Goal: Task Accomplishment & Management: Manage account settings

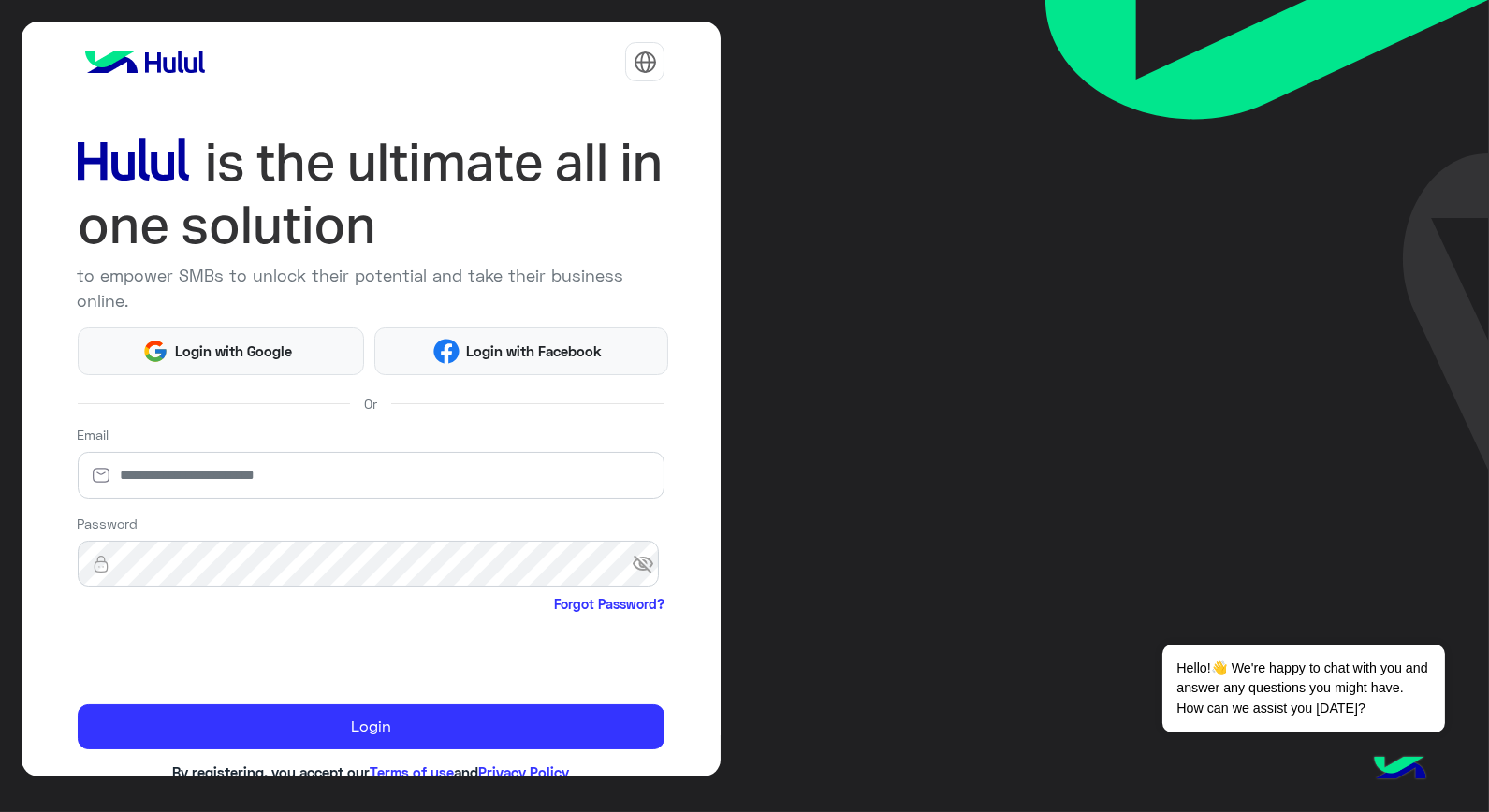
click at [228, 499] on div "Email" at bounding box center [371, 465] width 587 height 82
click at [215, 481] on input "email" at bounding box center [371, 475] width 587 height 47
type input "**********"
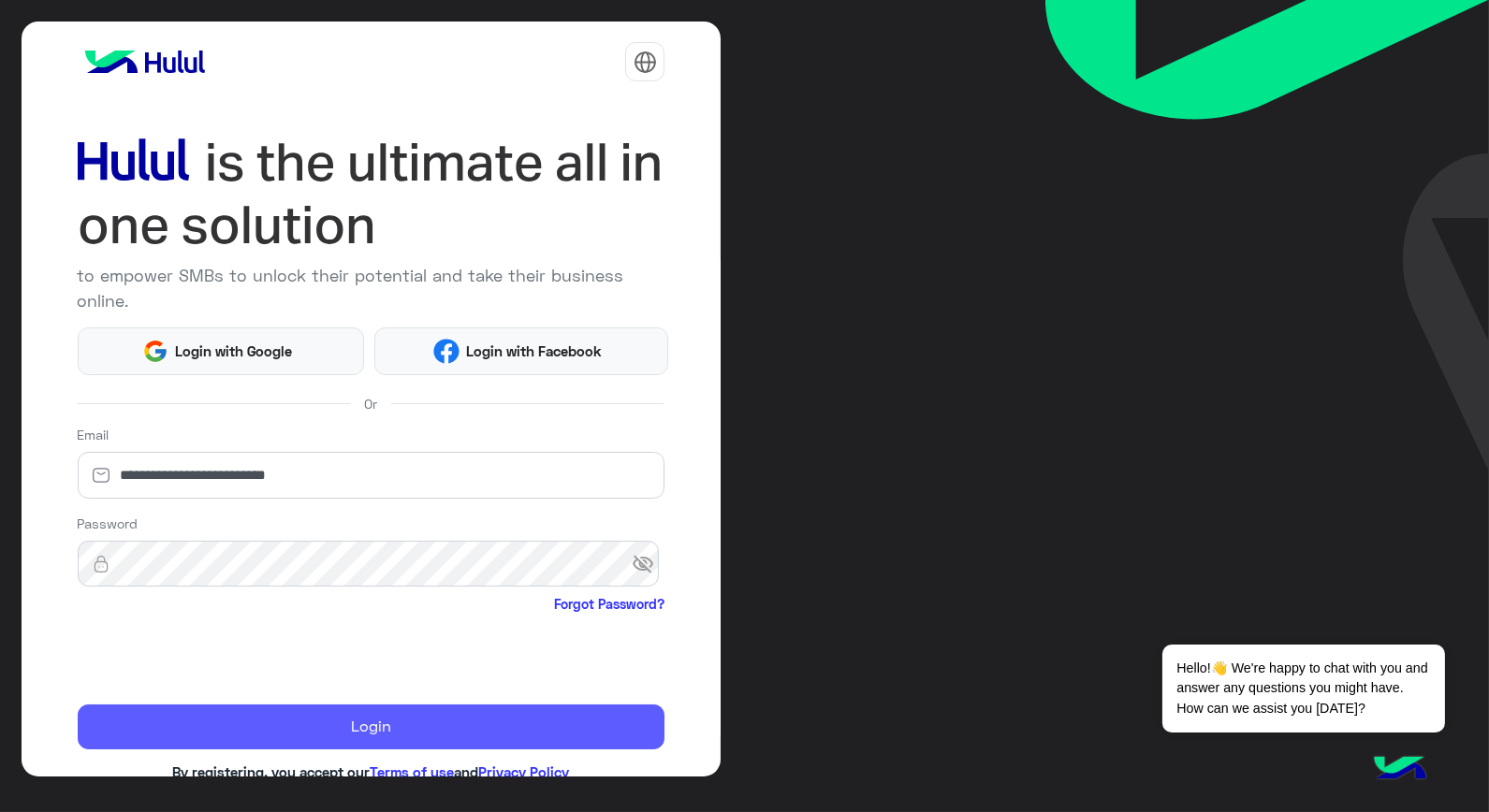
click at [234, 722] on button "Login" at bounding box center [371, 727] width 587 height 45
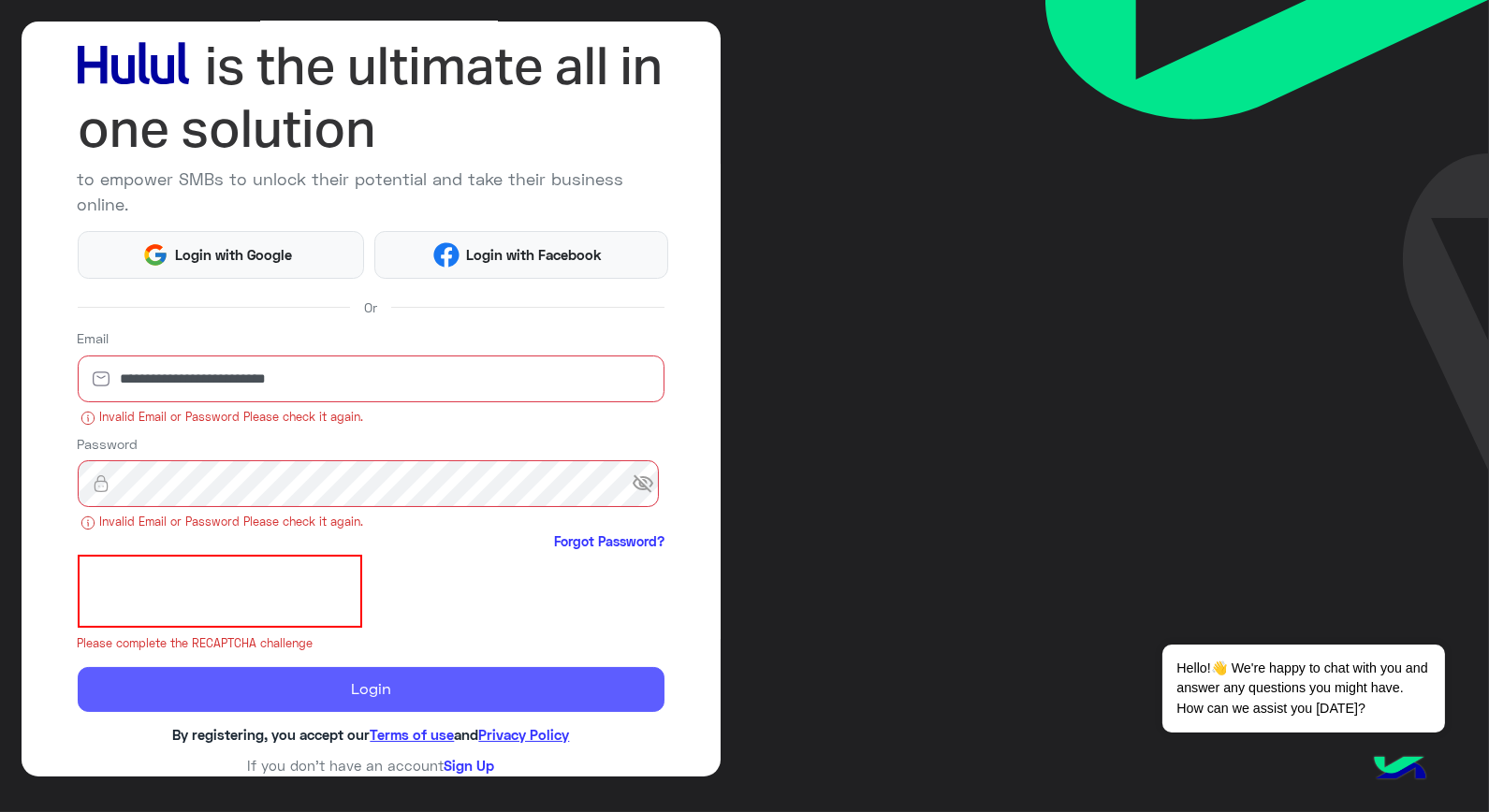
scroll to position [105, 0]
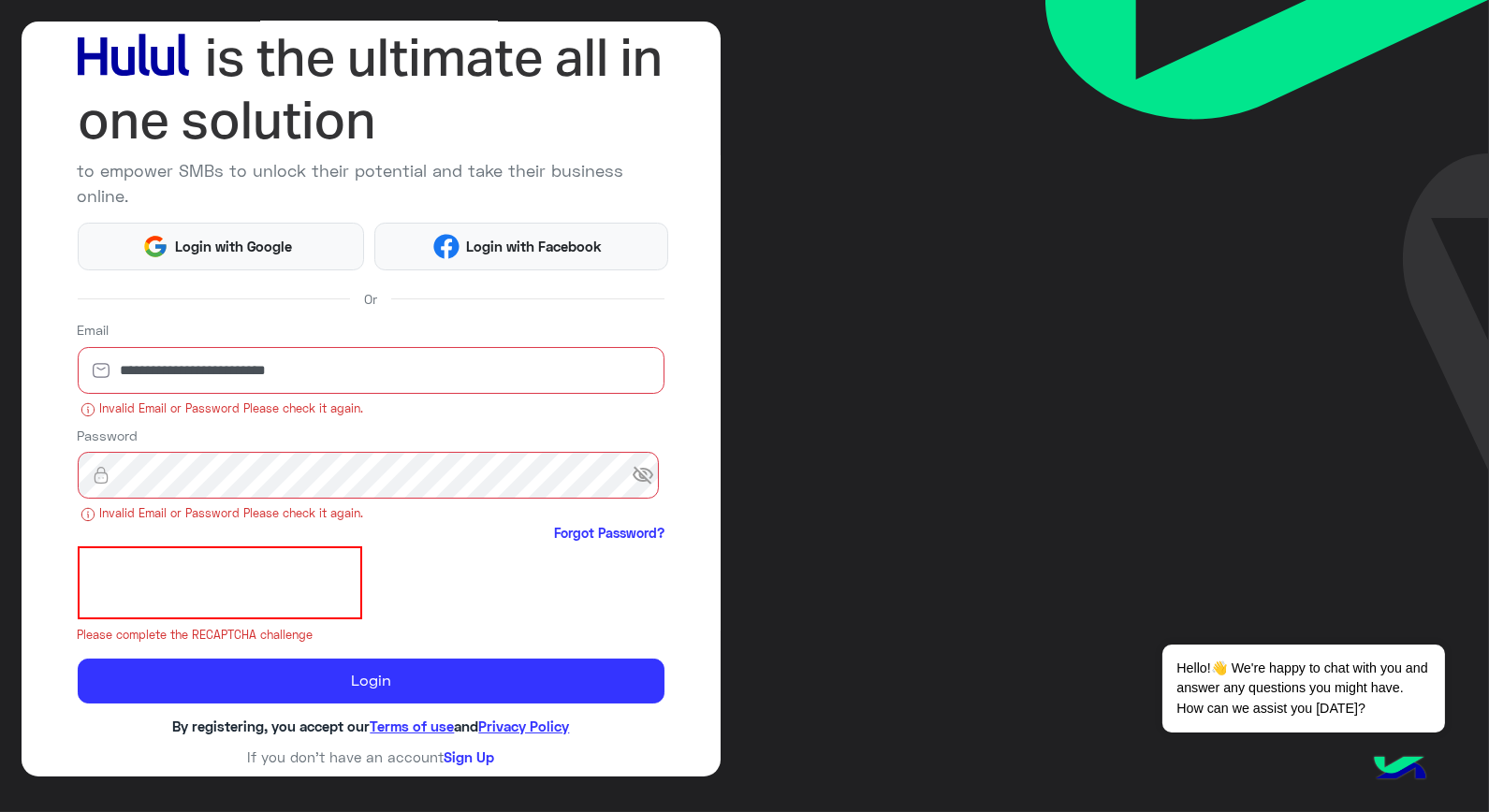
click at [659, 485] on div "**********" at bounding box center [371, 398] width 700 height 755
click at [649, 478] on span "visibility_off" at bounding box center [649, 475] width 34 height 34
click at [649, 478] on span "visibility" at bounding box center [649, 475] width 34 height 34
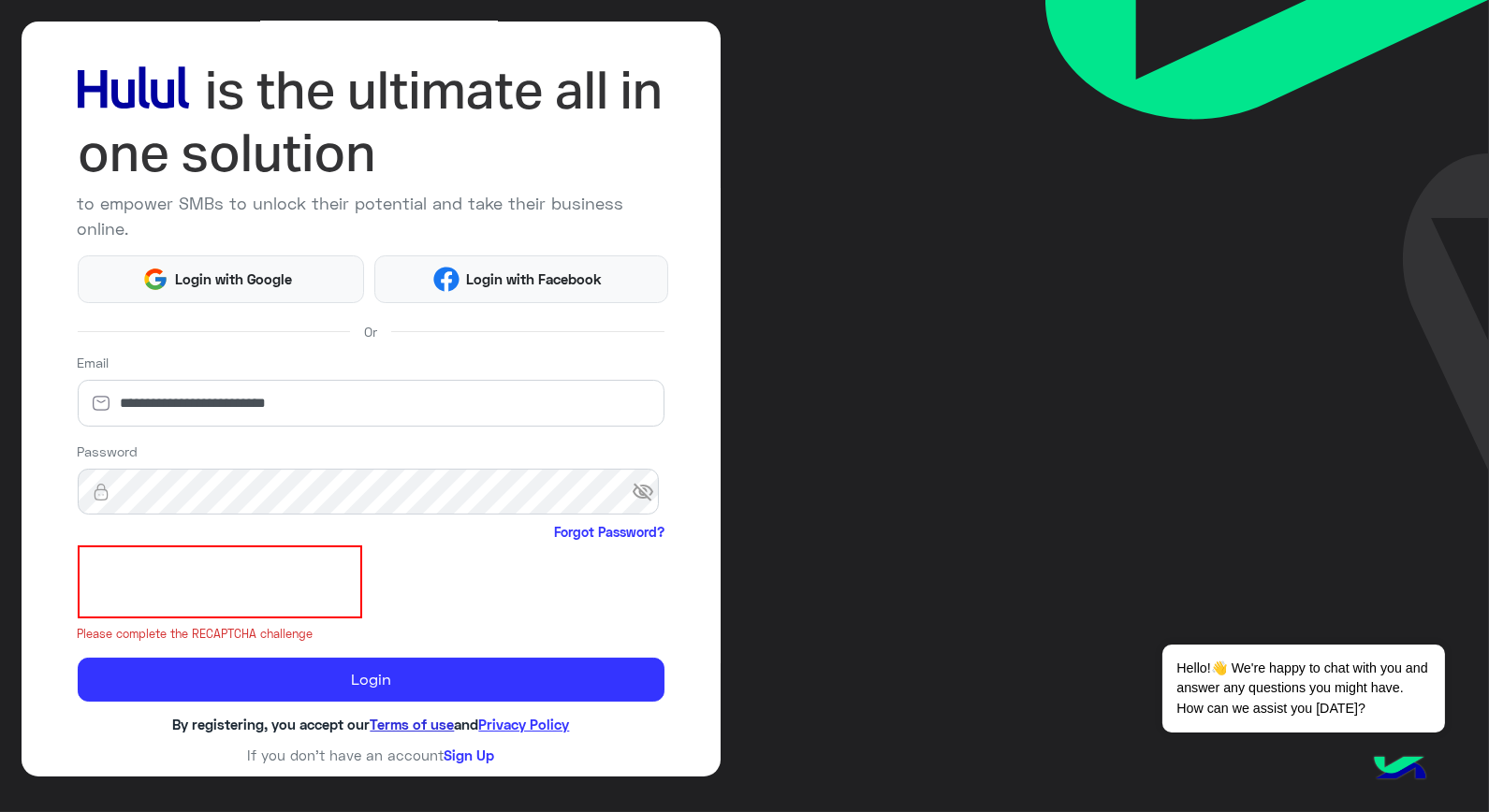
scroll to position [48, 0]
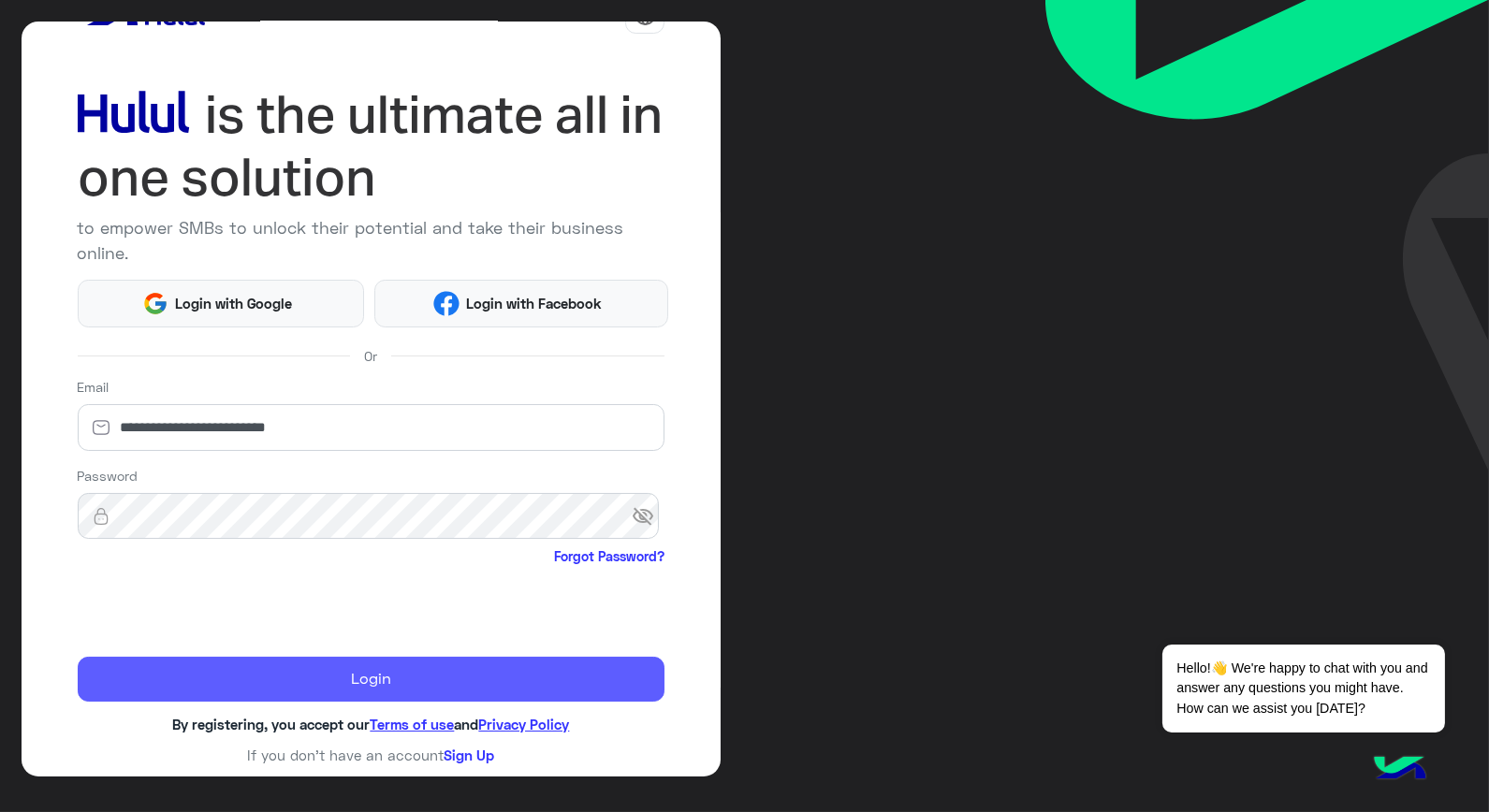
click at [405, 664] on button "Login" at bounding box center [371, 680] width 587 height 45
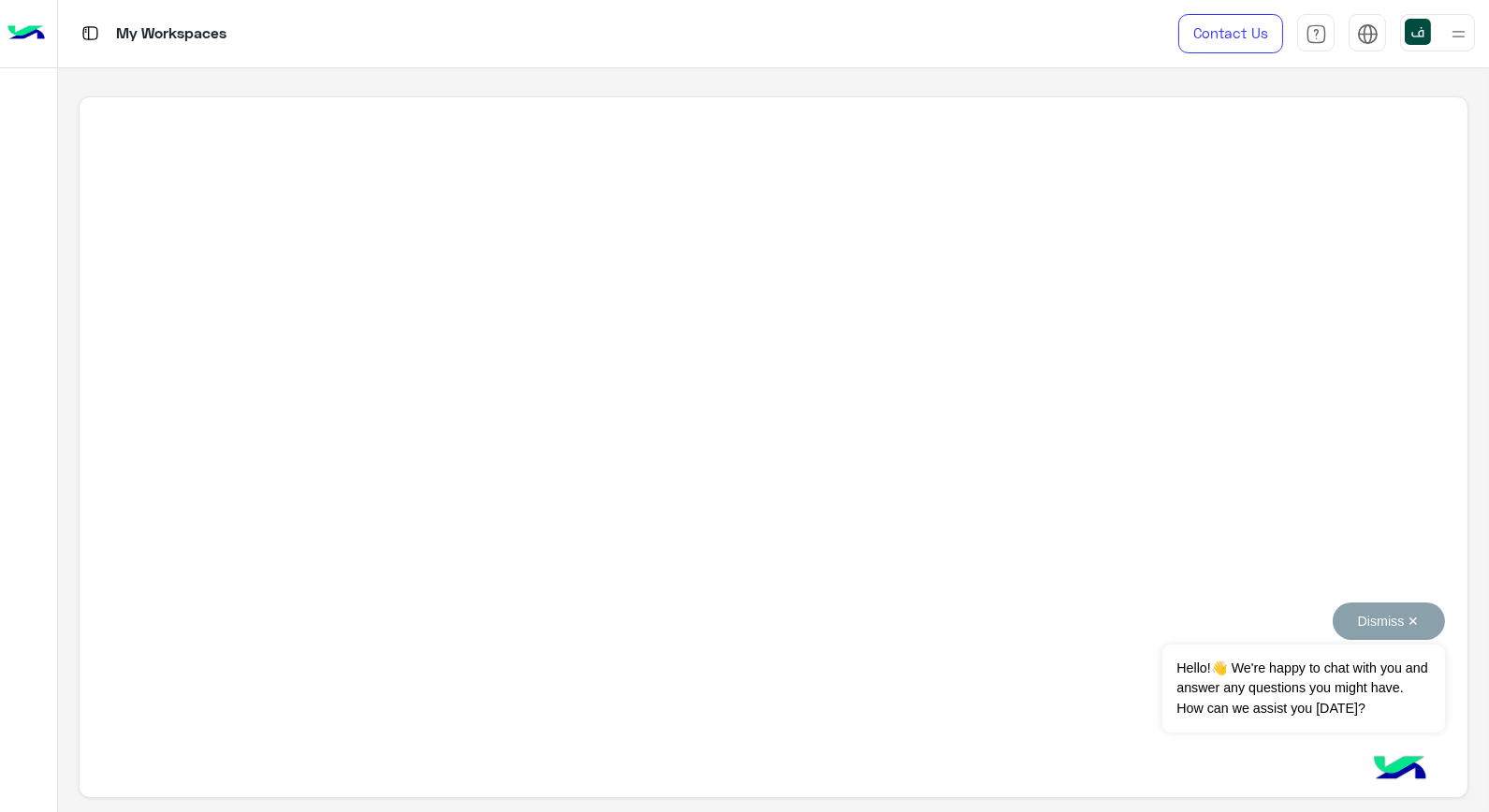
click at [1374, 615] on button "Dismiss ✕" at bounding box center [1388, 621] width 112 height 37
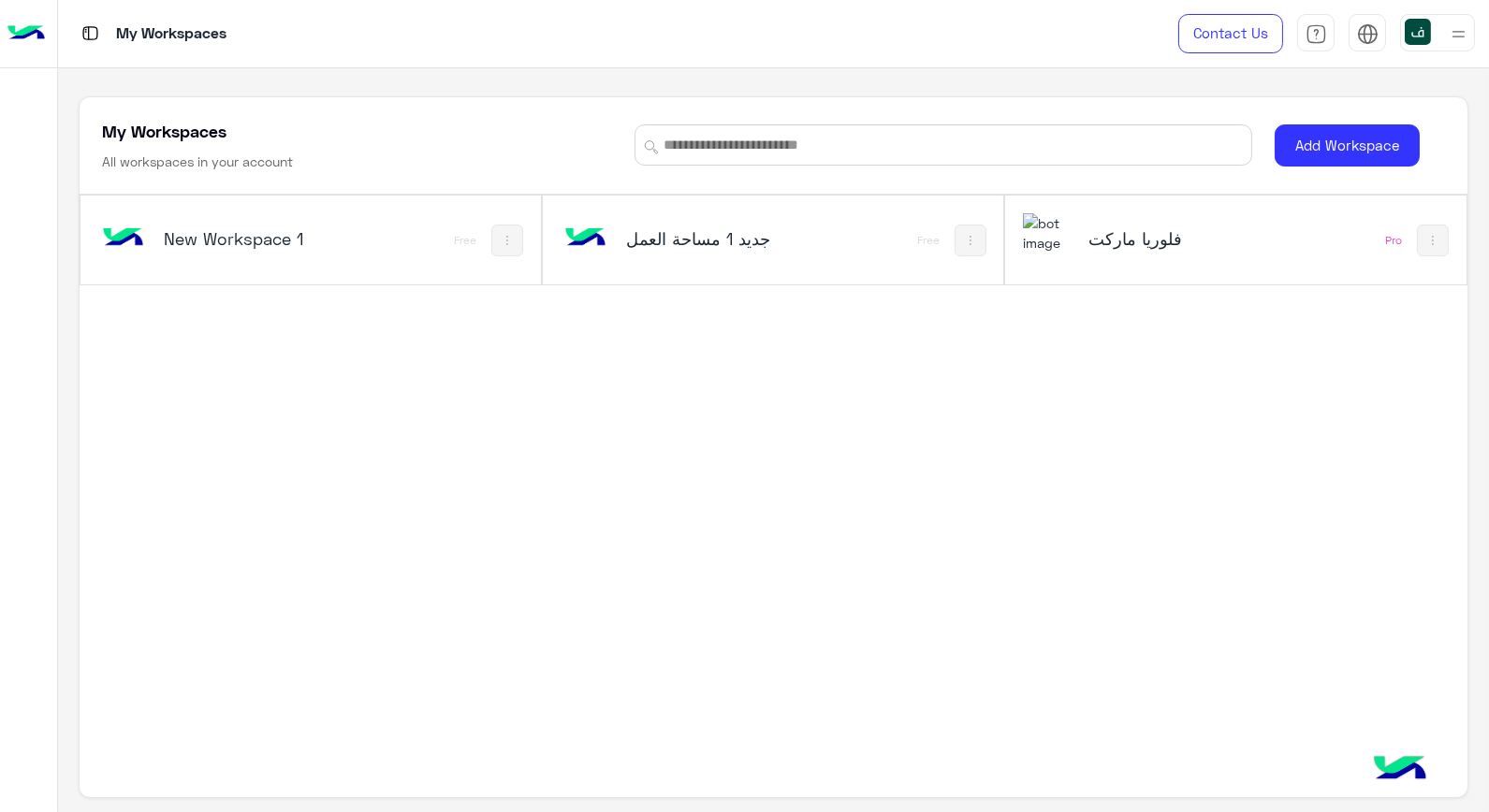
click at [1222, 234] on h5 "فلوريا ماركت" at bounding box center [1166, 239] width 154 height 22
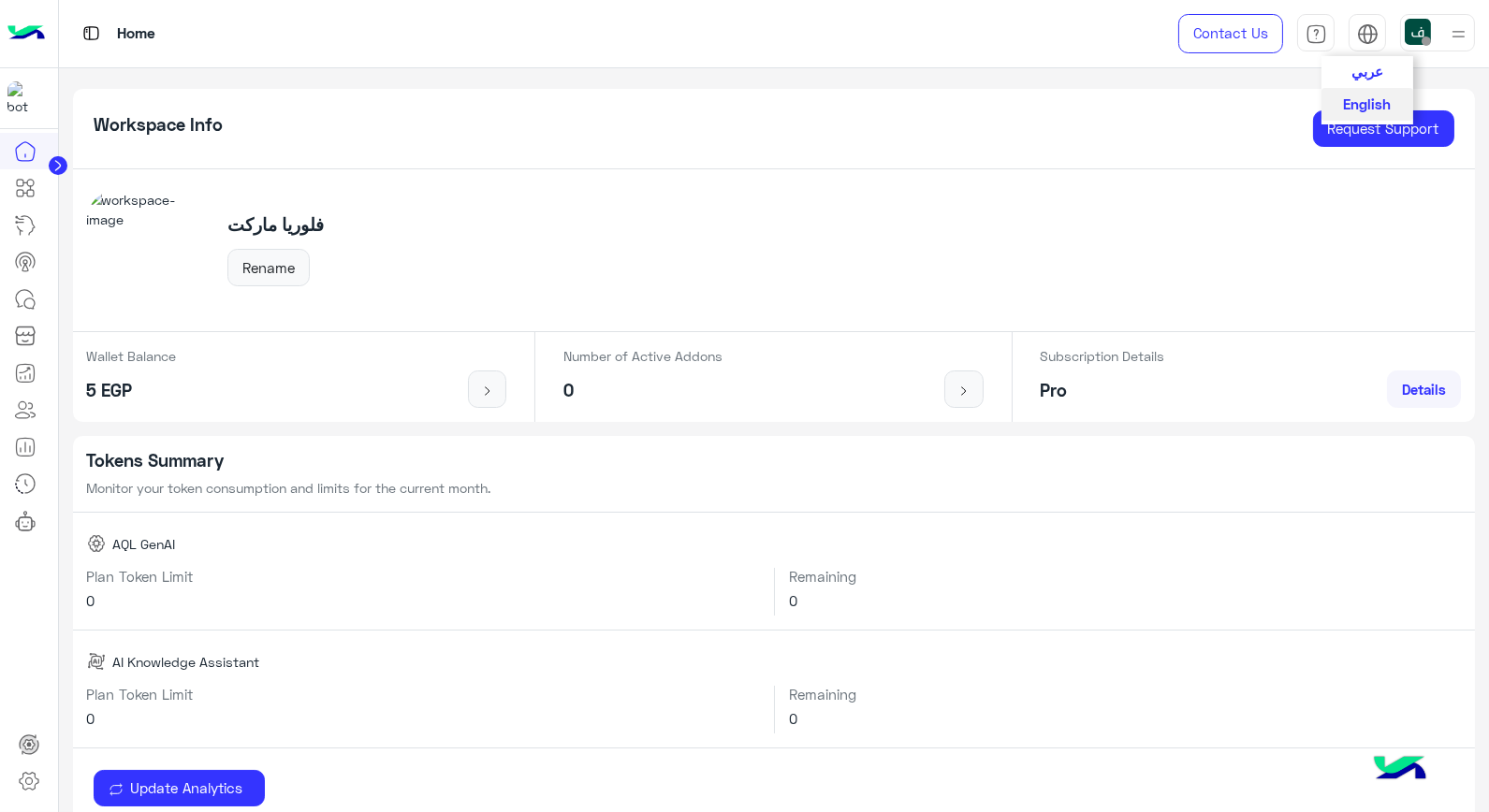
click at [1354, 66] on span "عربي" at bounding box center [1367, 70] width 32 height 17
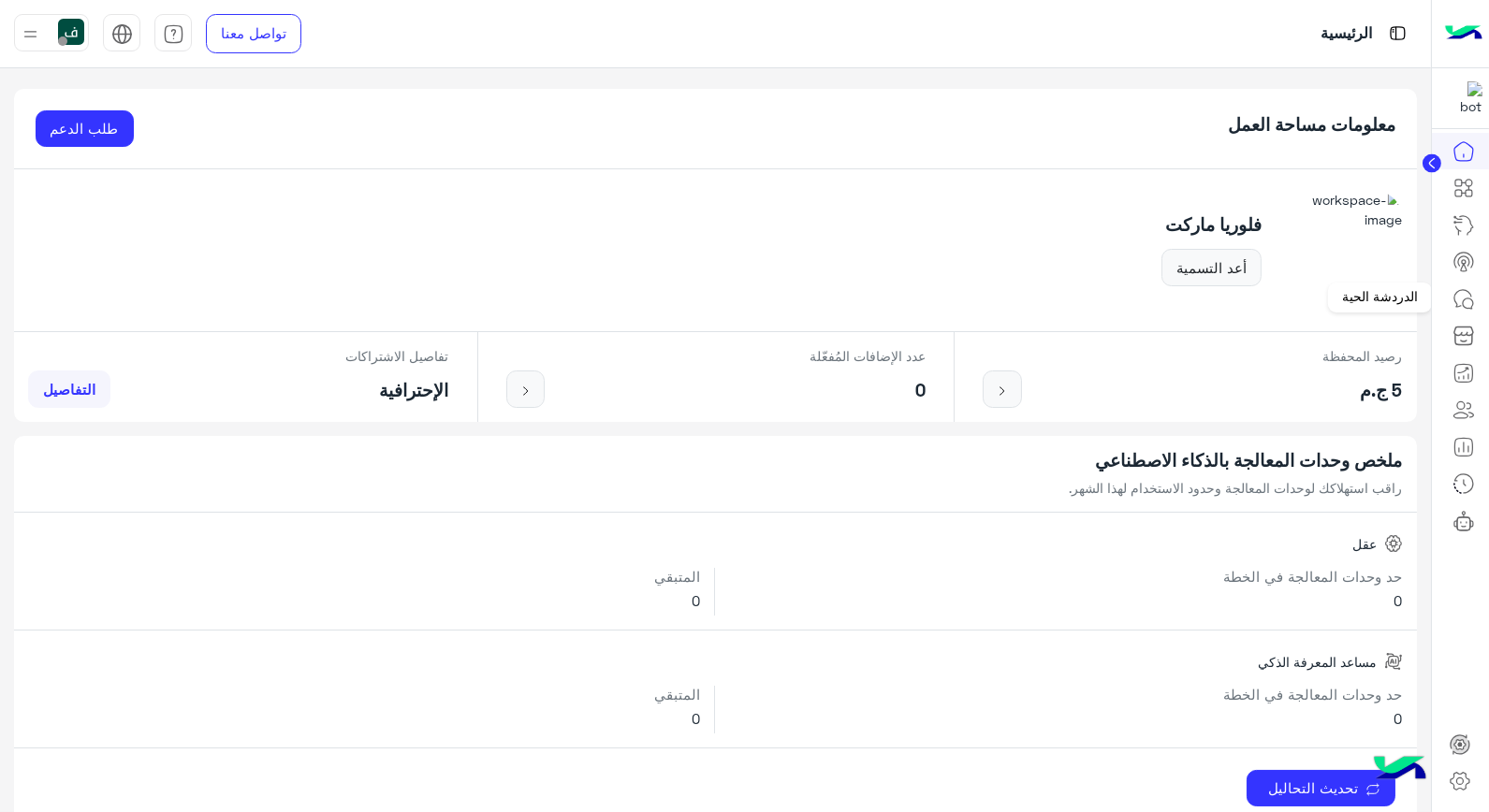
click at [1454, 295] on icon at bounding box center [1462, 298] width 17 height 17
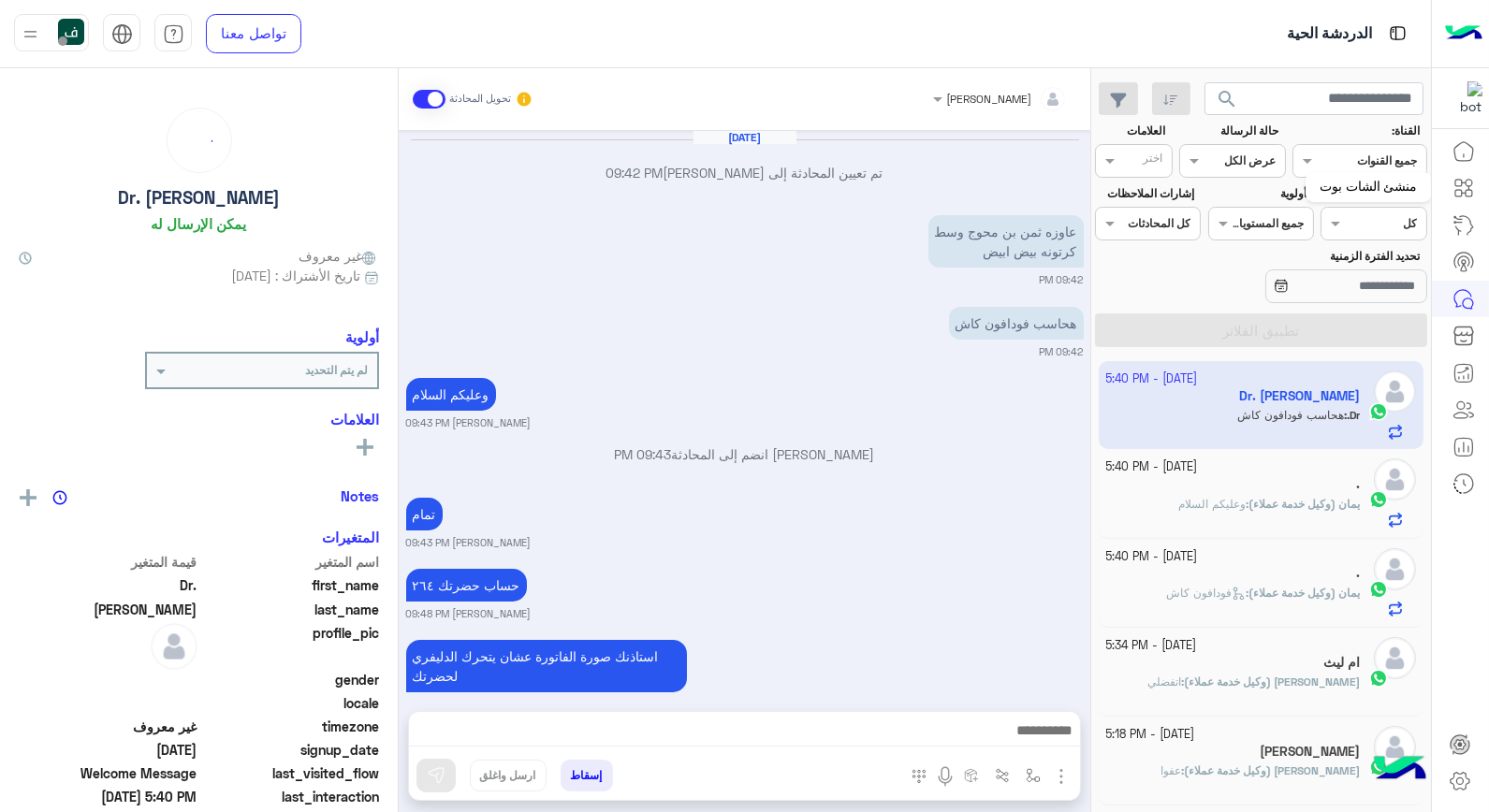
scroll to position [1135, 0]
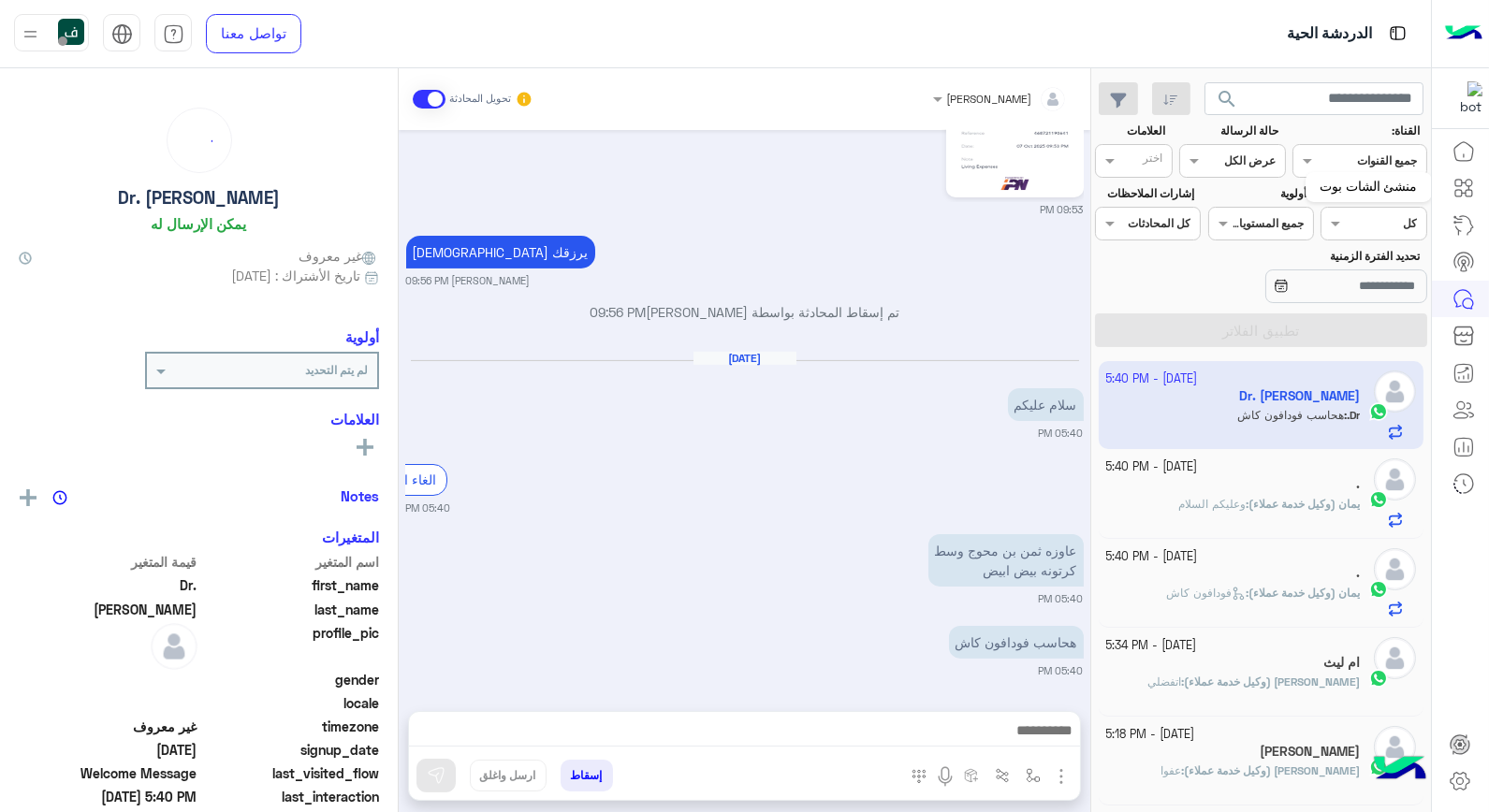
click at [1473, 198] on icon at bounding box center [1463, 188] width 22 height 22
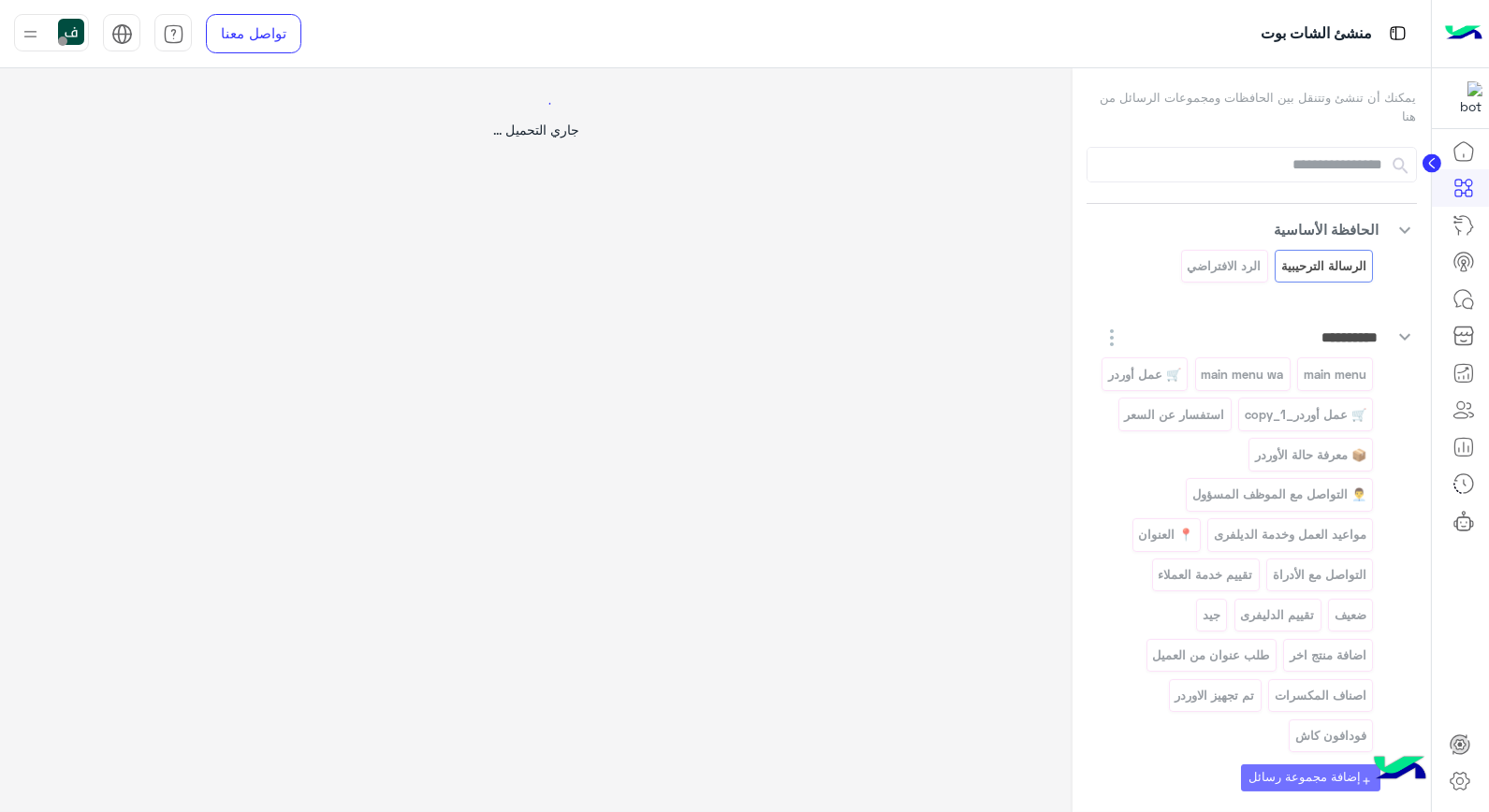
select select "*"
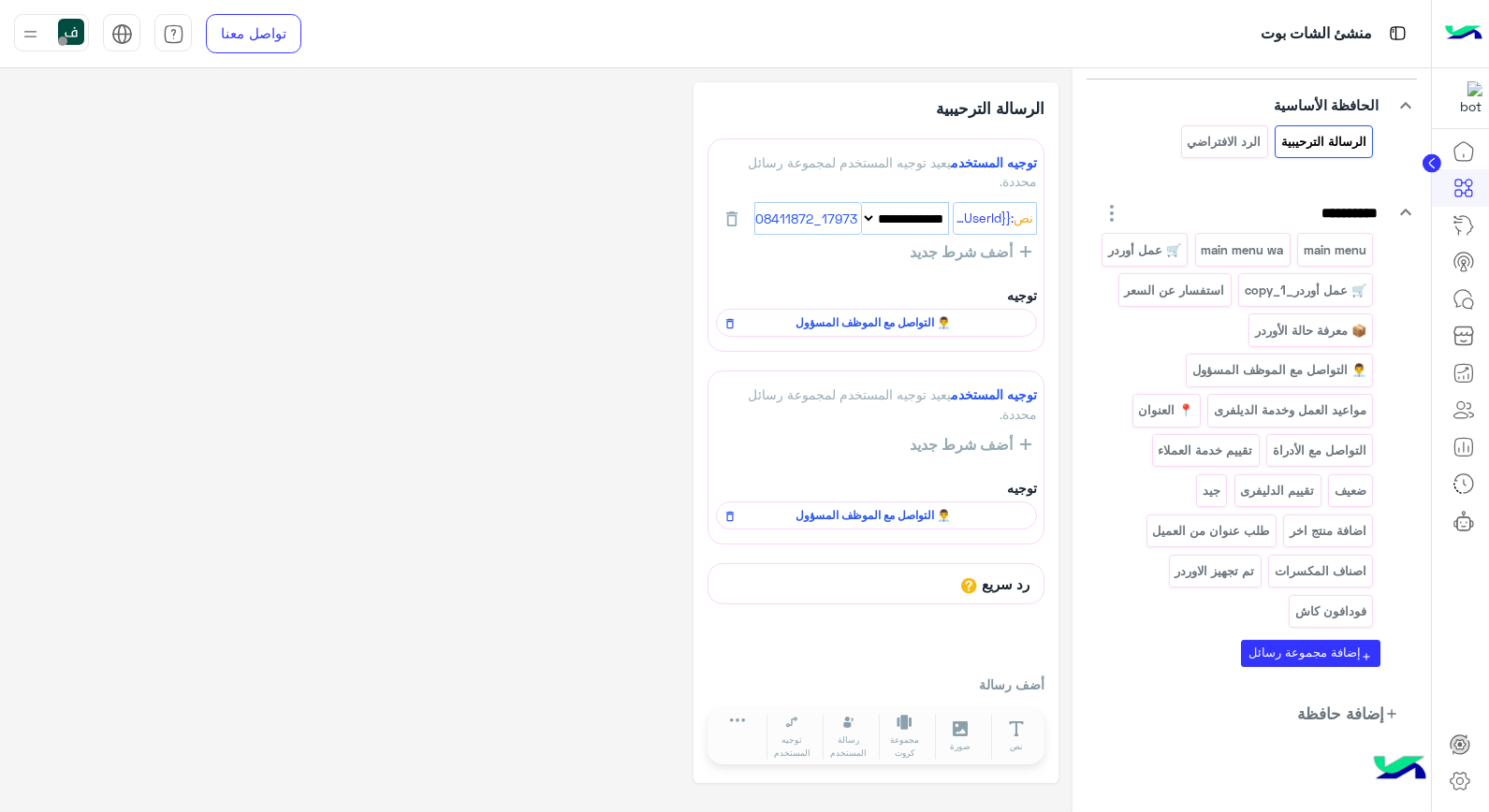
scroll to position [127, 0]
click at [1462, 792] on icon at bounding box center [1460, 781] width 22 height 22
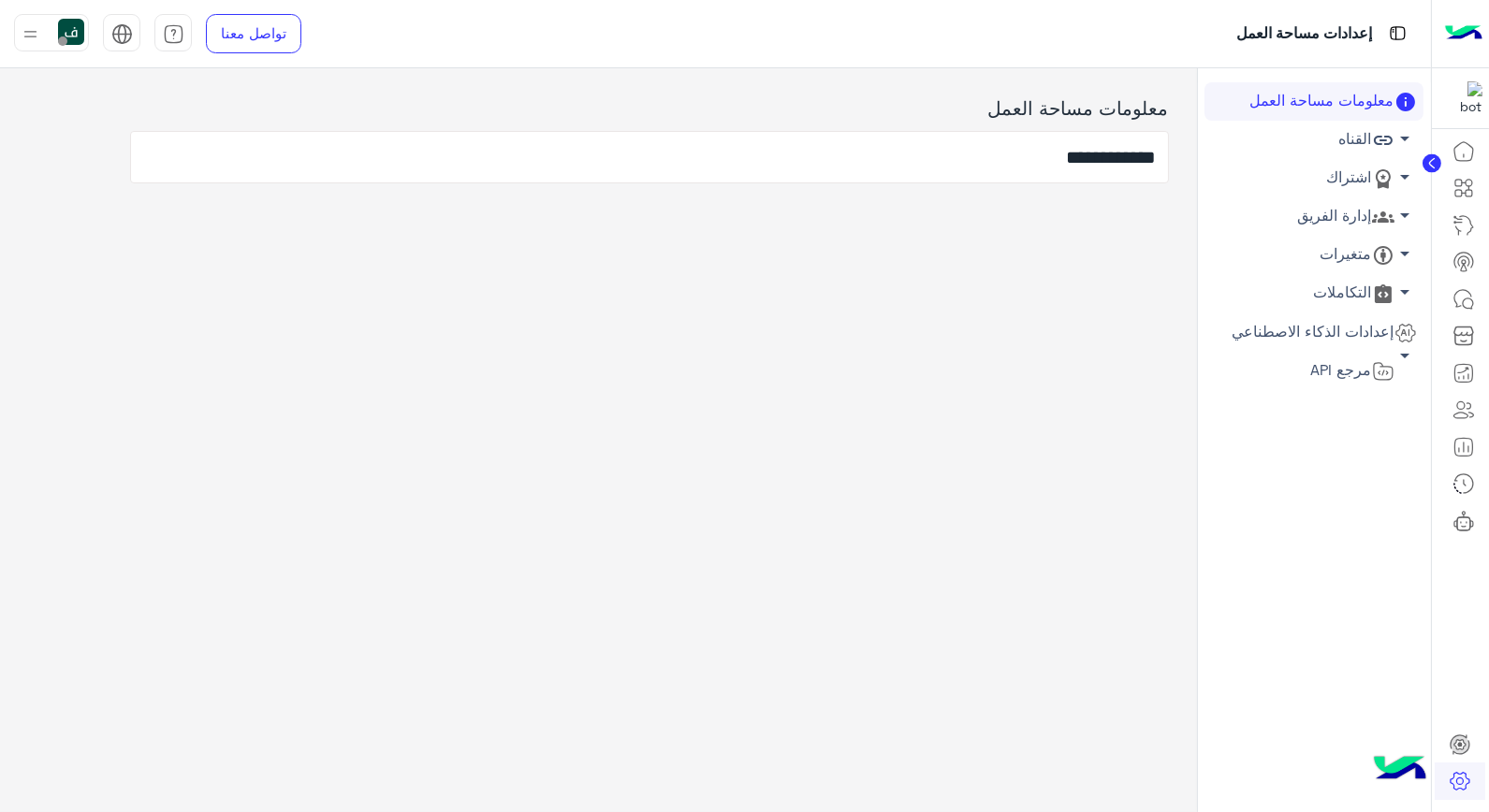
click at [1427, 165] on circle at bounding box center [1432, 164] width 19 height 18
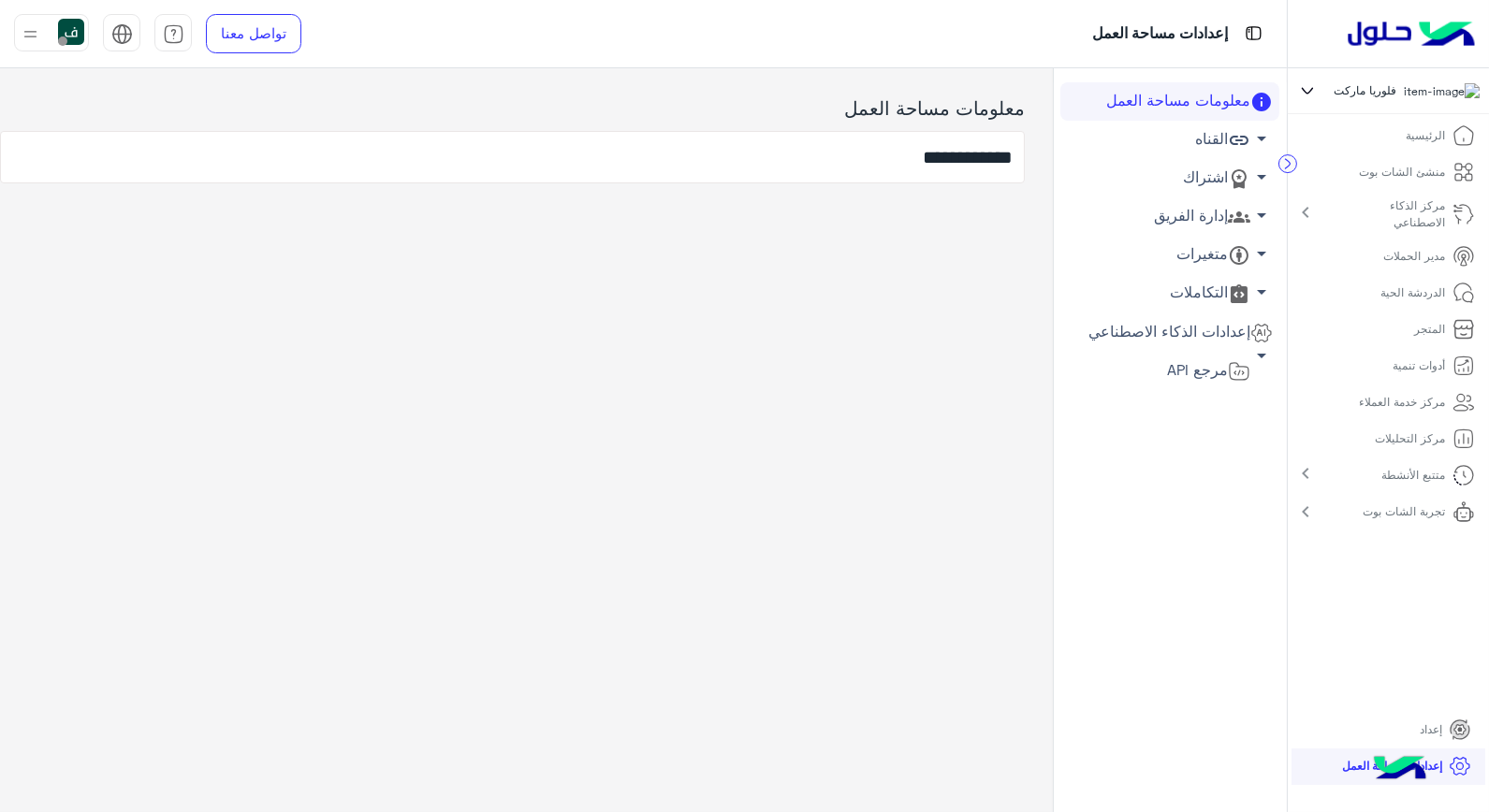
click at [1460, 739] on icon at bounding box center [1459, 729] width 19 height 18
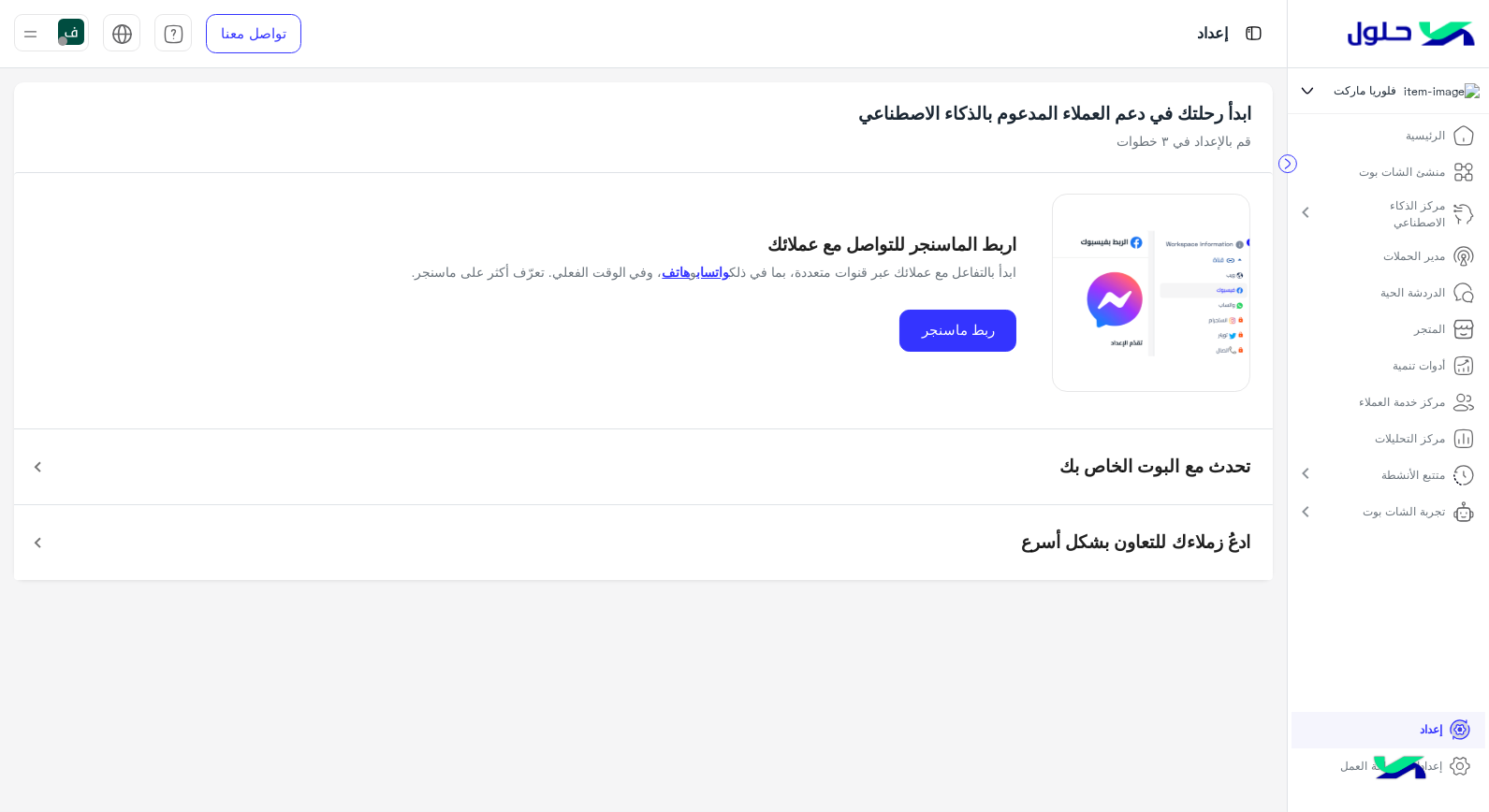
click at [1455, 778] on icon at bounding box center [1460, 765] width 22 height 22
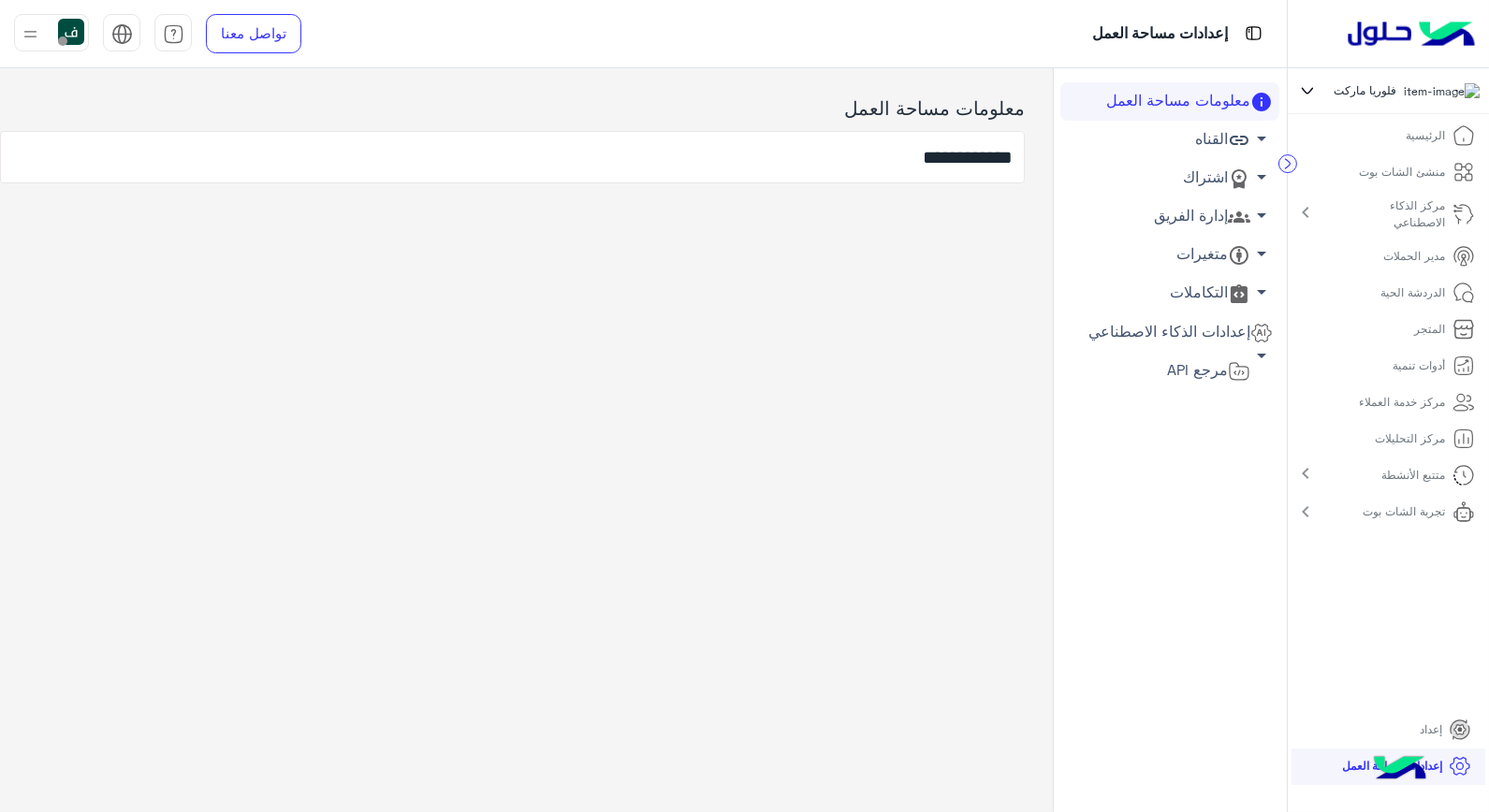
click at [1446, 163] on link "منشئ الشات بوت" at bounding box center [1418, 172] width 144 height 36
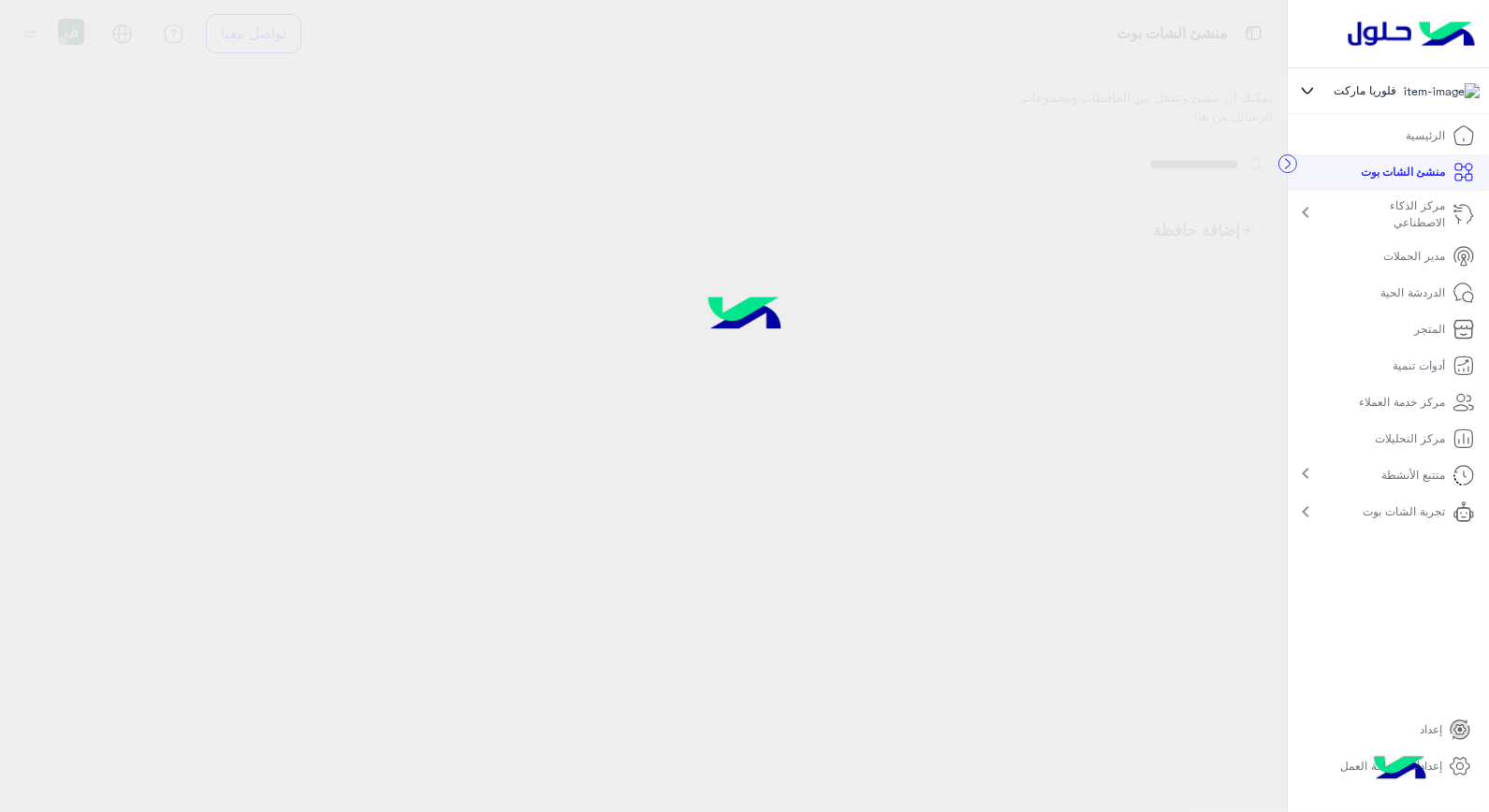
click at [1434, 174] on p "منشئ الشات بوت" at bounding box center [1403, 171] width 84 height 17
select select "*"
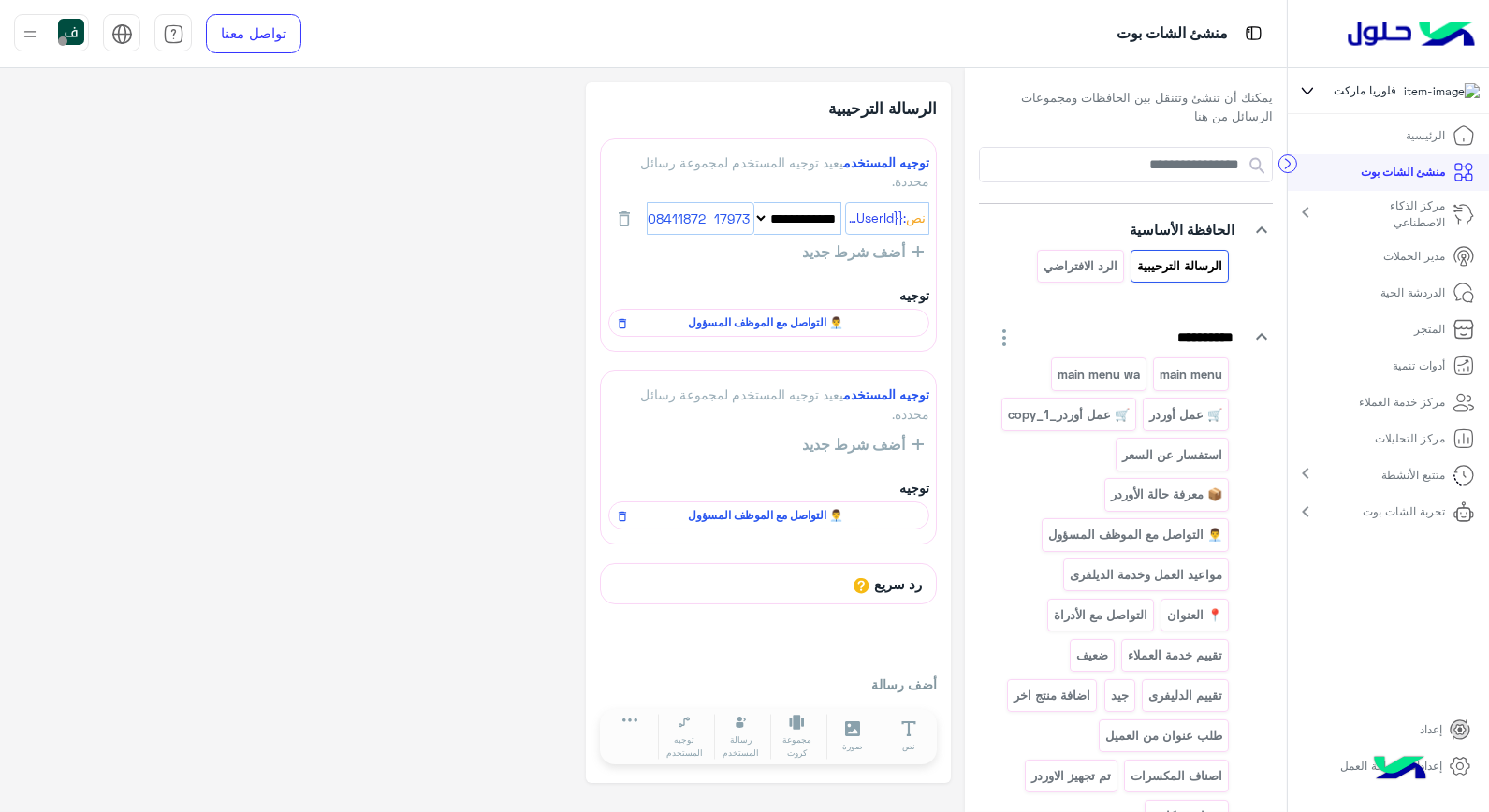
click at [1388, 300] on p "الدردشة الحية" at bounding box center [1413, 292] width 64 height 17
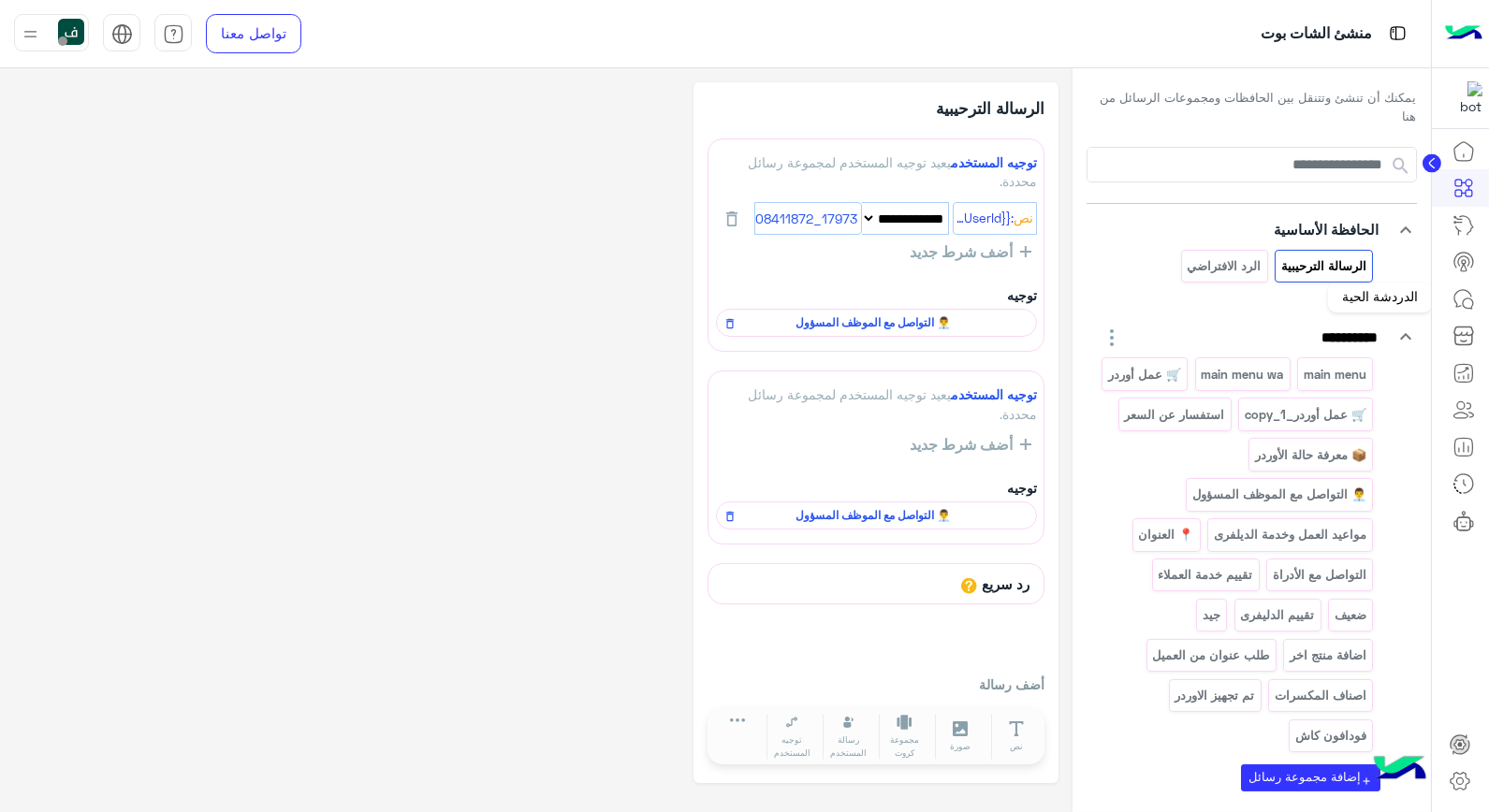
click at [1463, 291] on icon at bounding box center [1463, 299] width 22 height 22
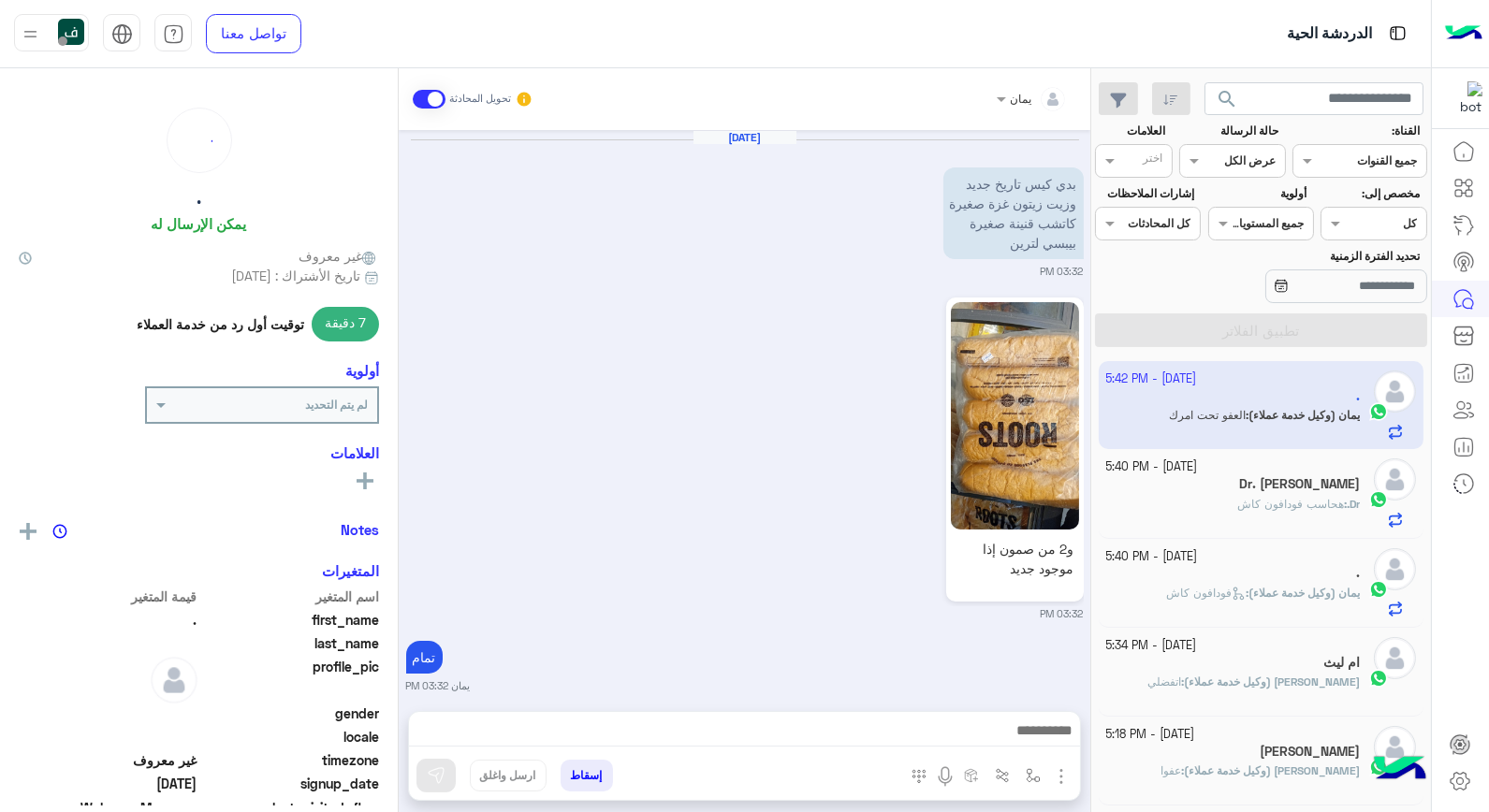
scroll to position [1489, 0]
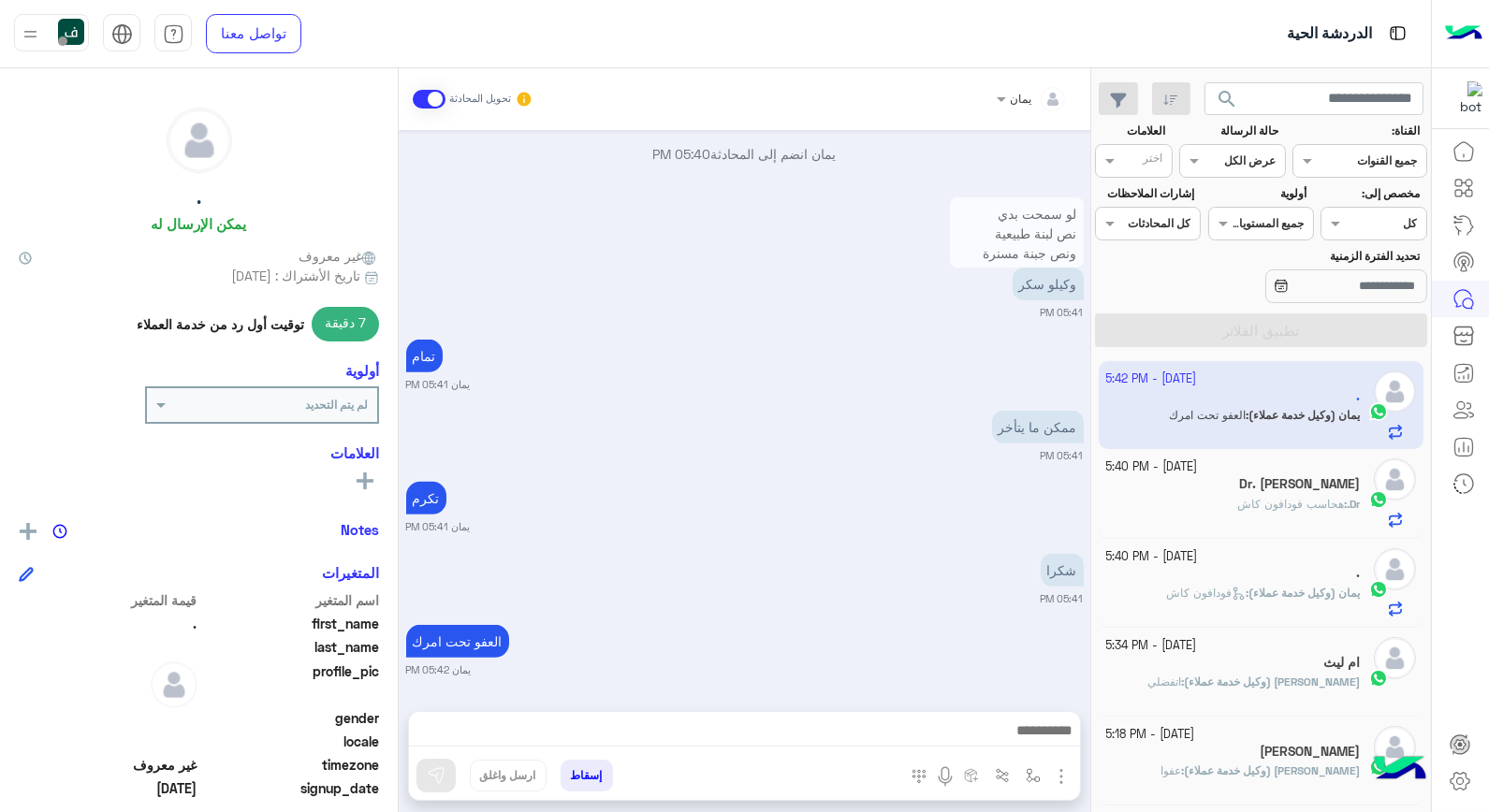
click at [366, 473] on rect at bounding box center [365, 480] width 4 height 17
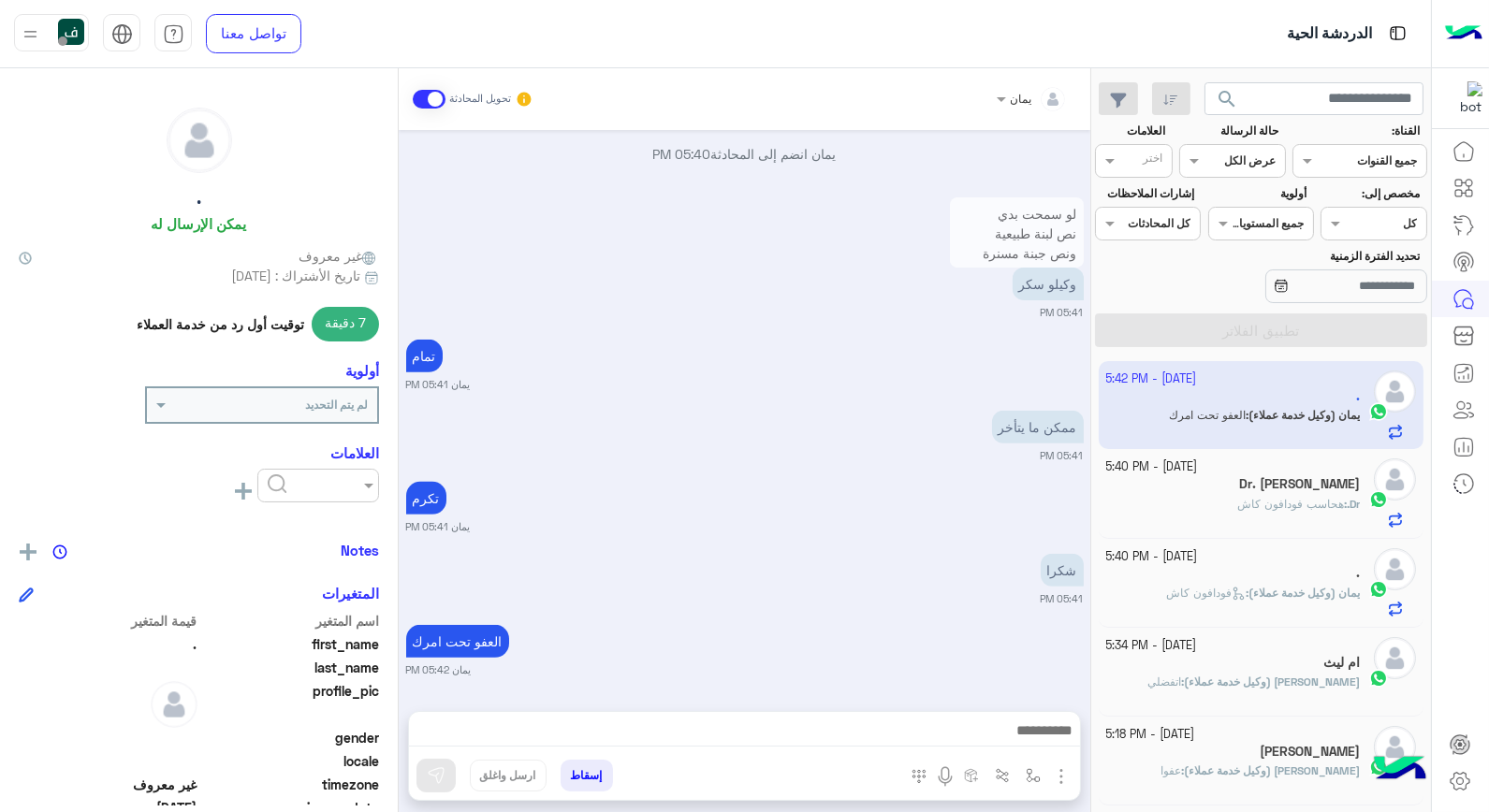
click at [232, 485] on button at bounding box center [242, 489] width 28 height 22
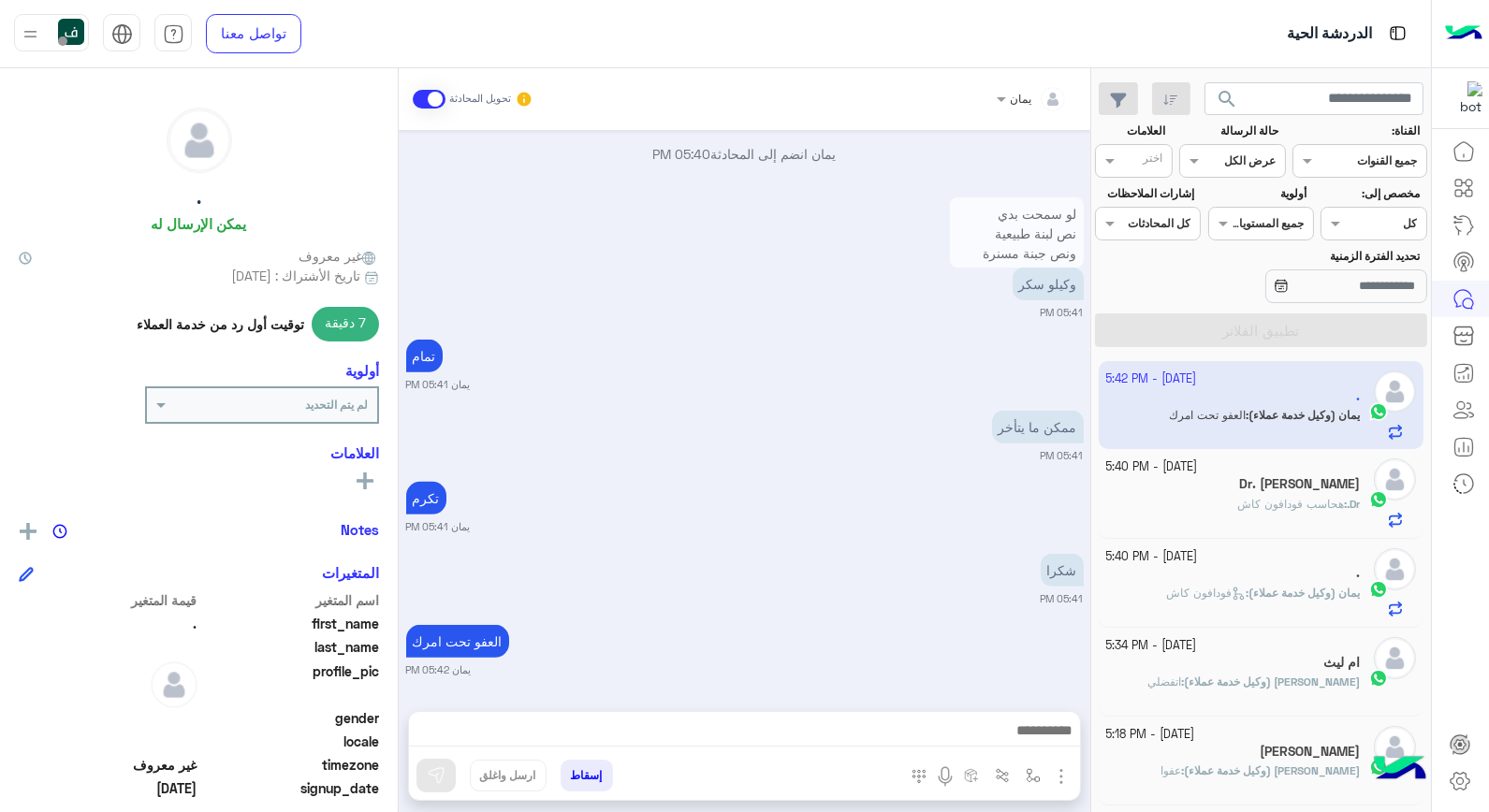
click at [376, 485] on button at bounding box center [364, 479] width 28 height 22
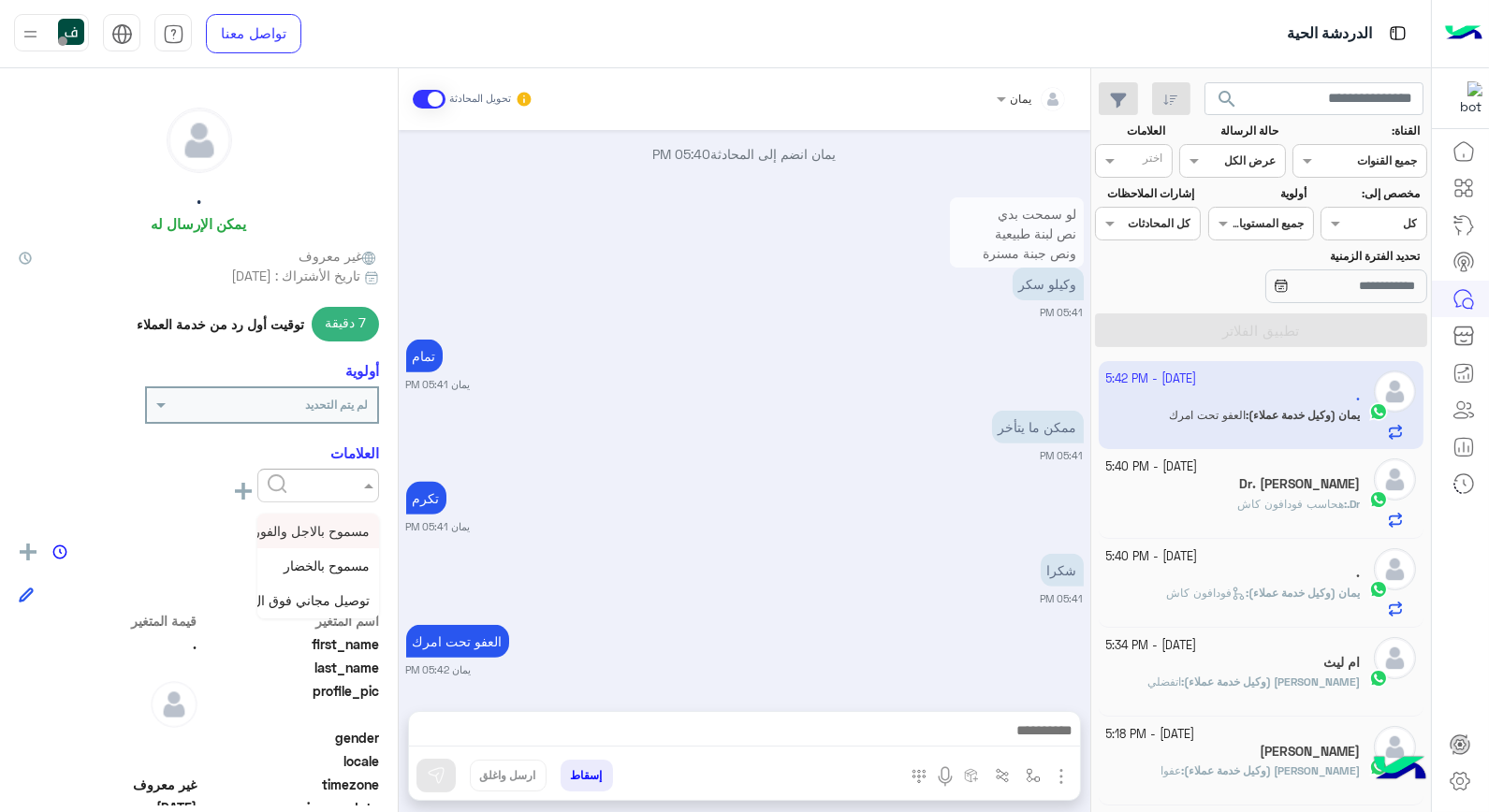
click at [370, 485] on span at bounding box center [366, 485] width 23 height 19
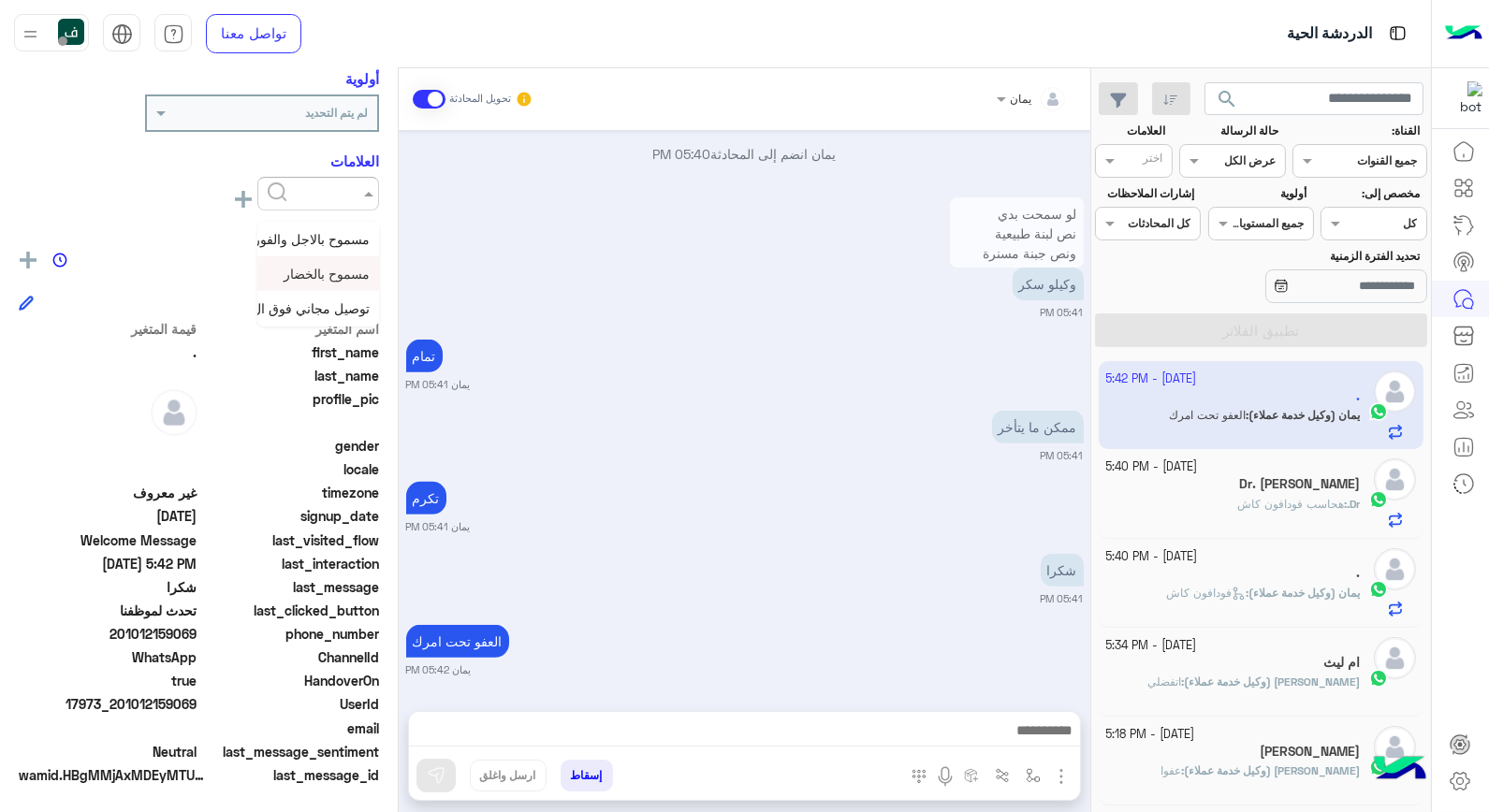
scroll to position [0, 0]
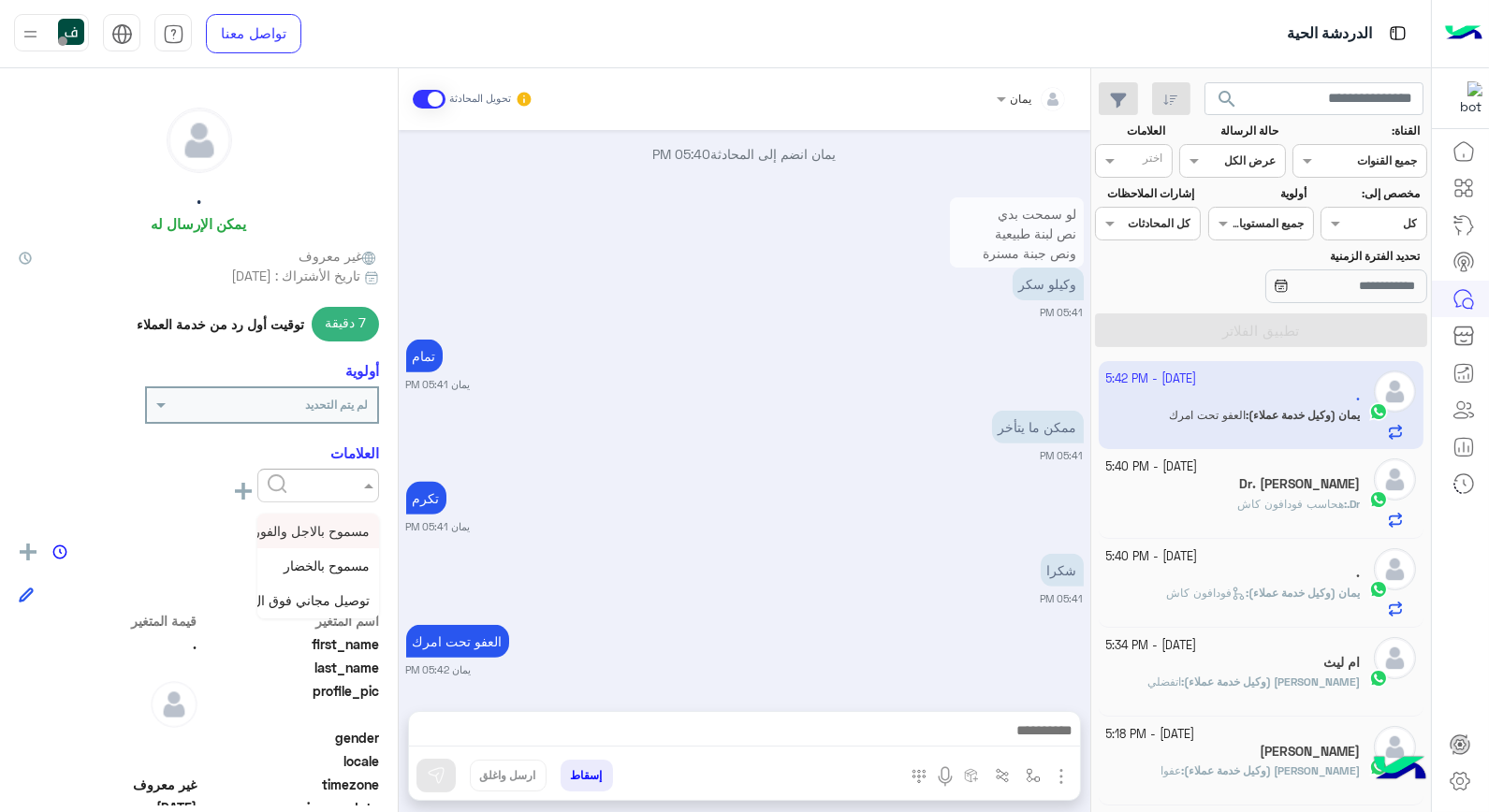
click at [113, 487] on div "مسموح بالاجل والفوري مسموح بالخضار توصيل مجاني فوق ال 100 جنيه رؤية الكل" at bounding box center [199, 489] width 360 height 42
click at [1464, 376] on icon at bounding box center [1464, 377] width 0 height 3
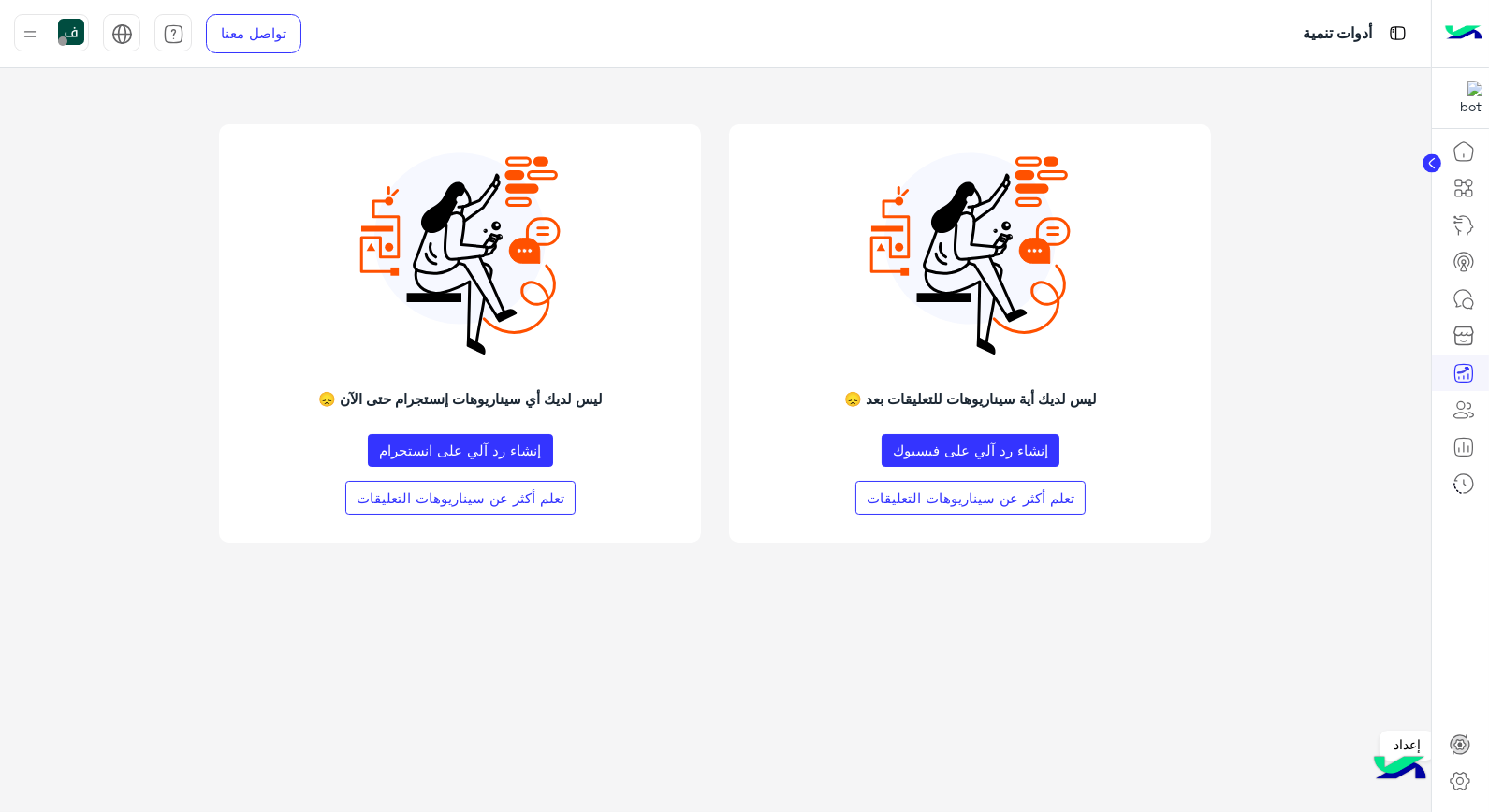
click at [1461, 755] on icon at bounding box center [1459, 744] width 19 height 18
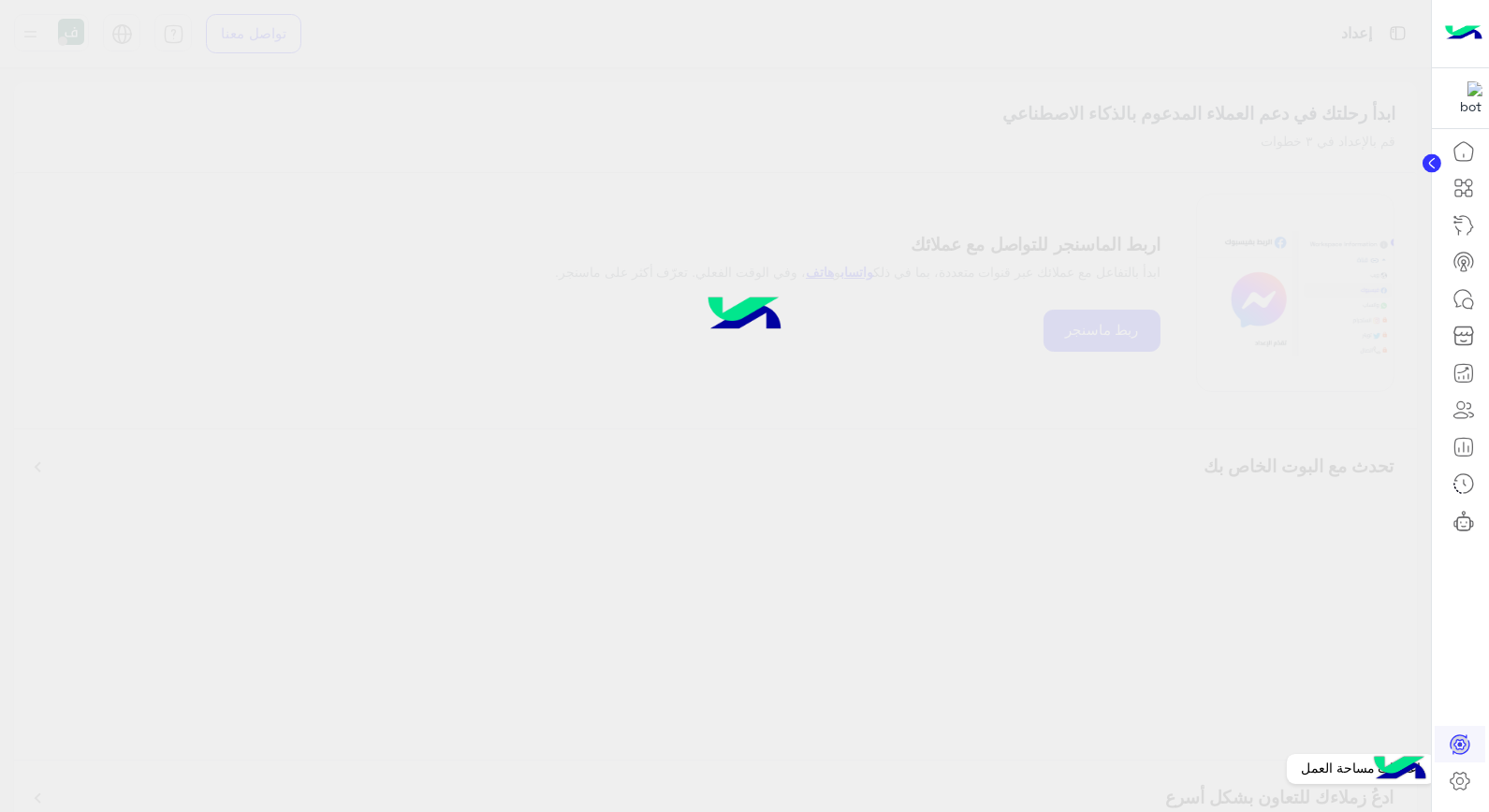
click at [1462, 782] on icon at bounding box center [1460, 781] width 22 height 22
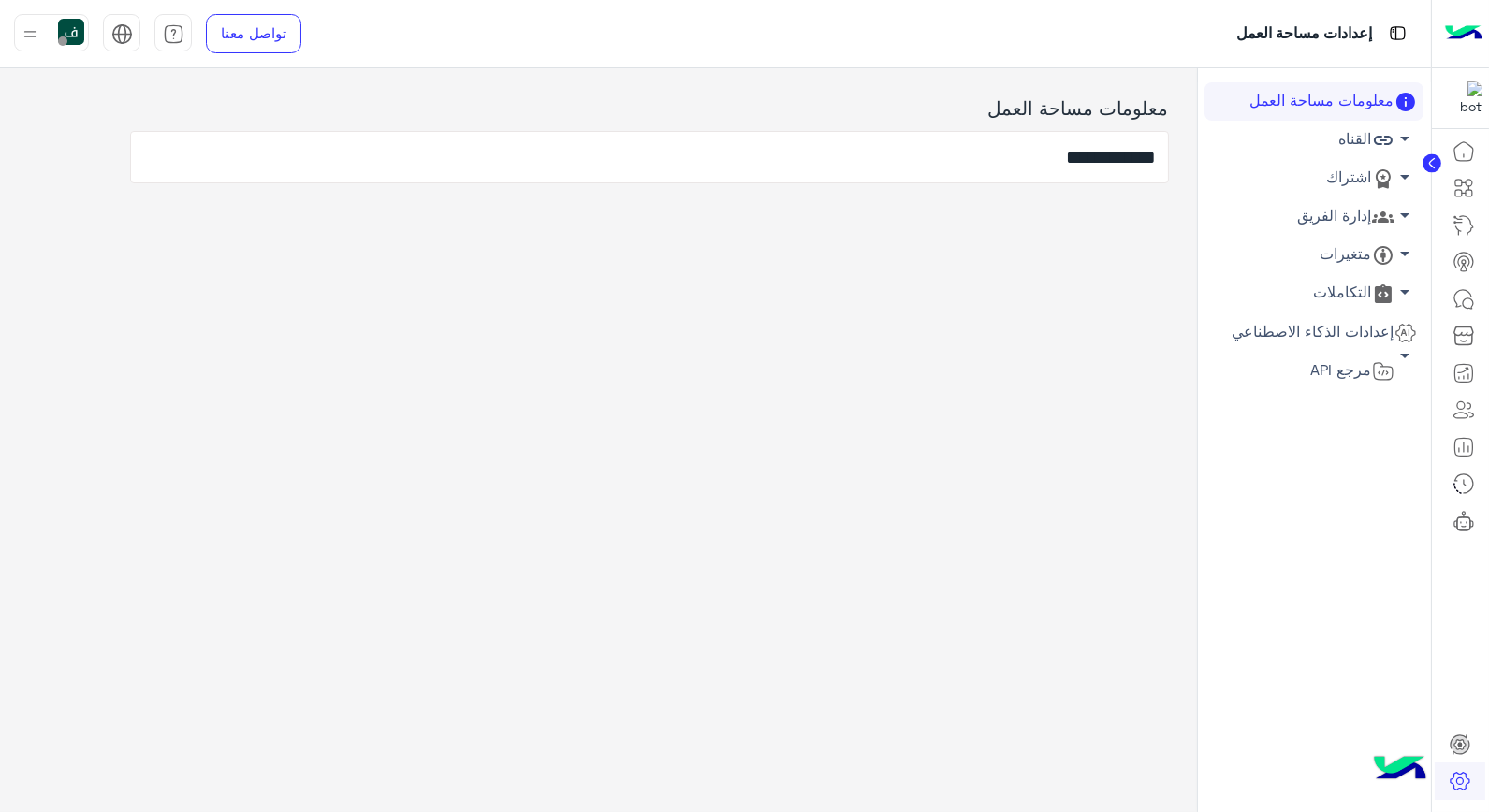
click at [1383, 255] on icon at bounding box center [1383, 255] width 19 height 18
click at [1357, 284] on link "متغيرات المستخدمين" at bounding box center [1314, 291] width 219 height 33
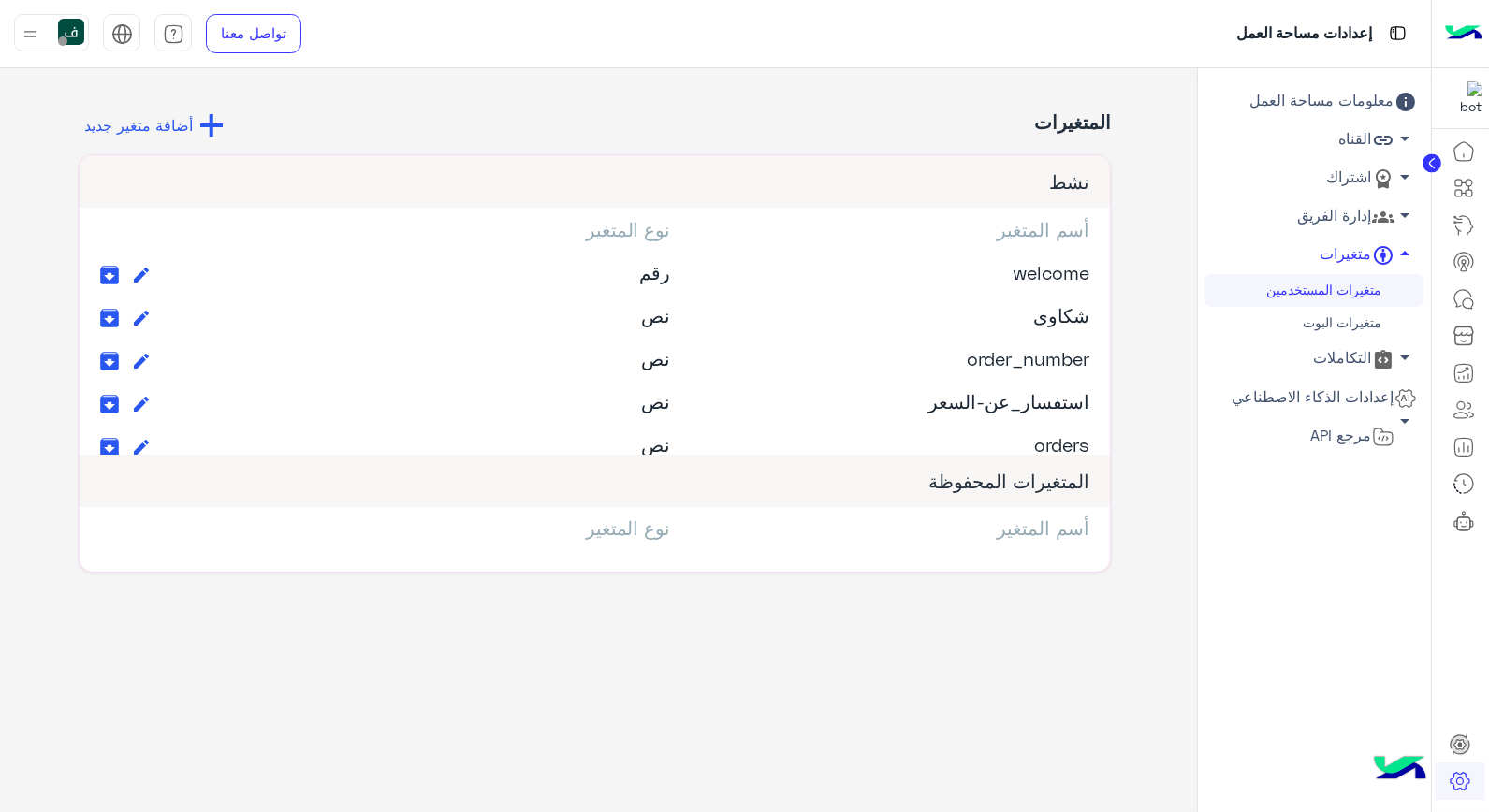
click at [1348, 323] on link "متغيرات البوت" at bounding box center [1314, 323] width 219 height 33
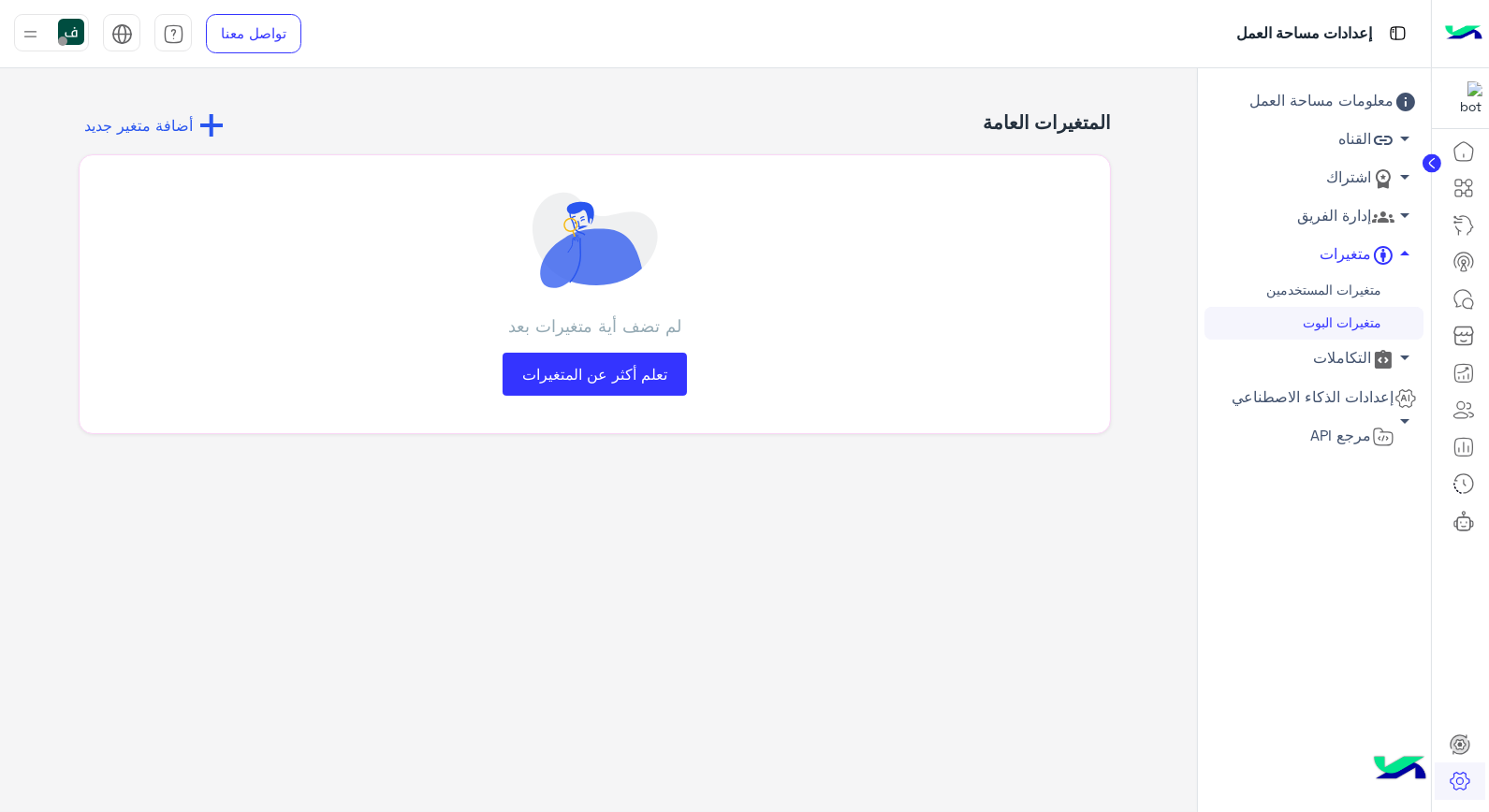
click at [1355, 351] on link "التكاملات arrow_drop_down" at bounding box center [1314, 358] width 219 height 38
click at [1324, 379] on link "الويب هوك" at bounding box center [1314, 394] width 219 height 33
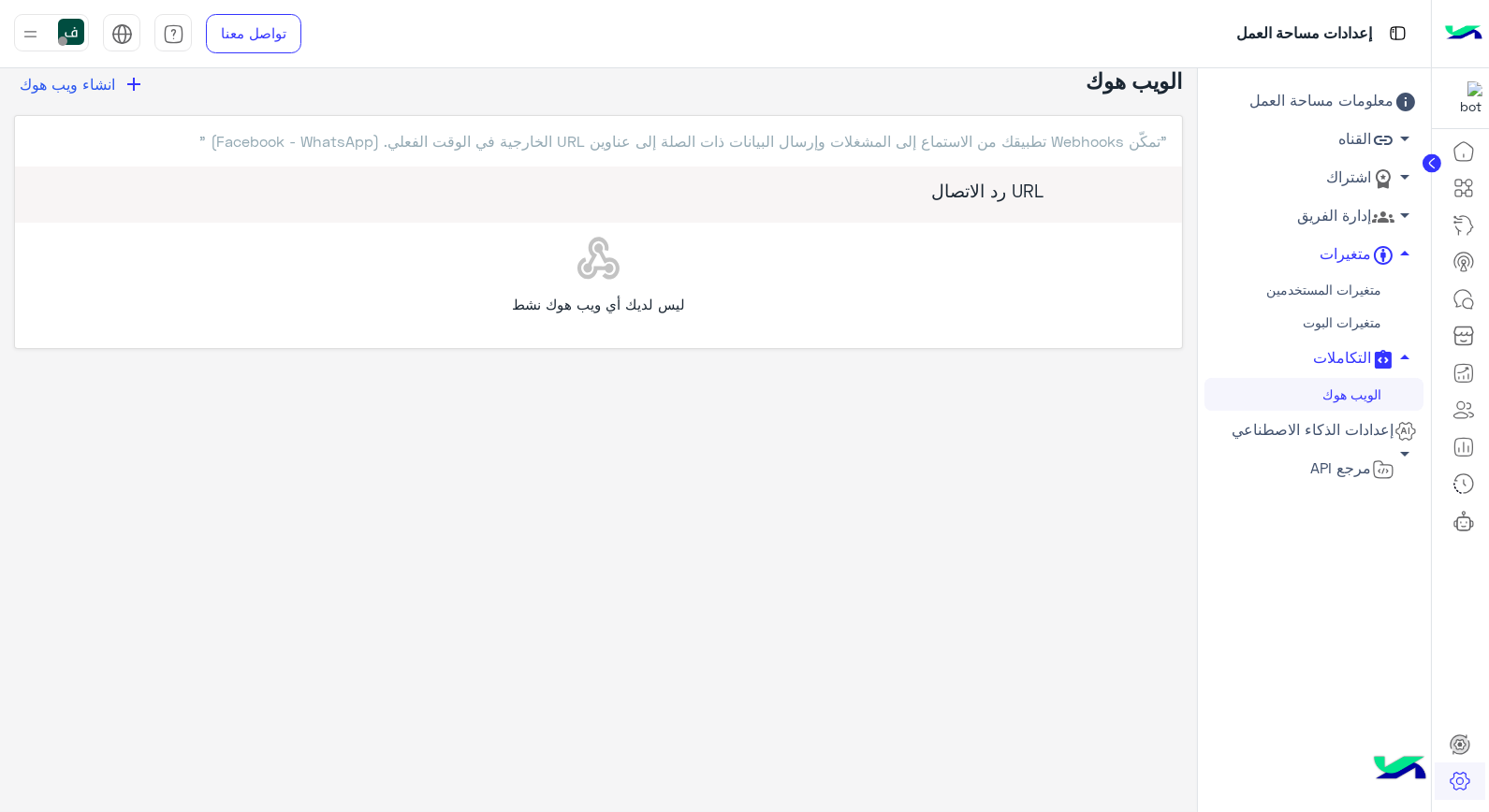
click at [1354, 179] on link "اشتراك arrow_drop_down" at bounding box center [1314, 177] width 219 height 38
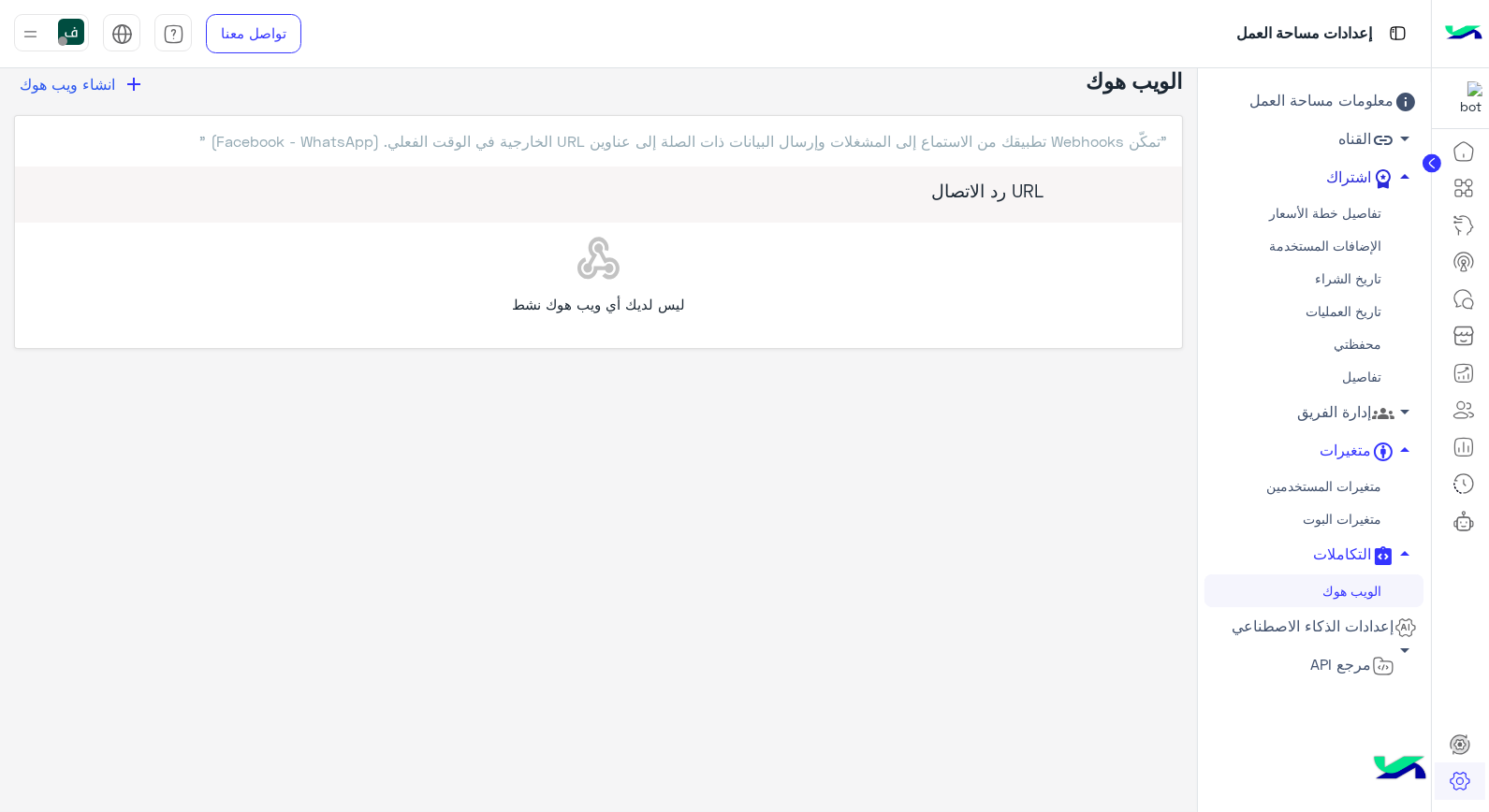
click at [1348, 176] on link "اشتراك arrow_drop_up" at bounding box center [1314, 177] width 219 height 38
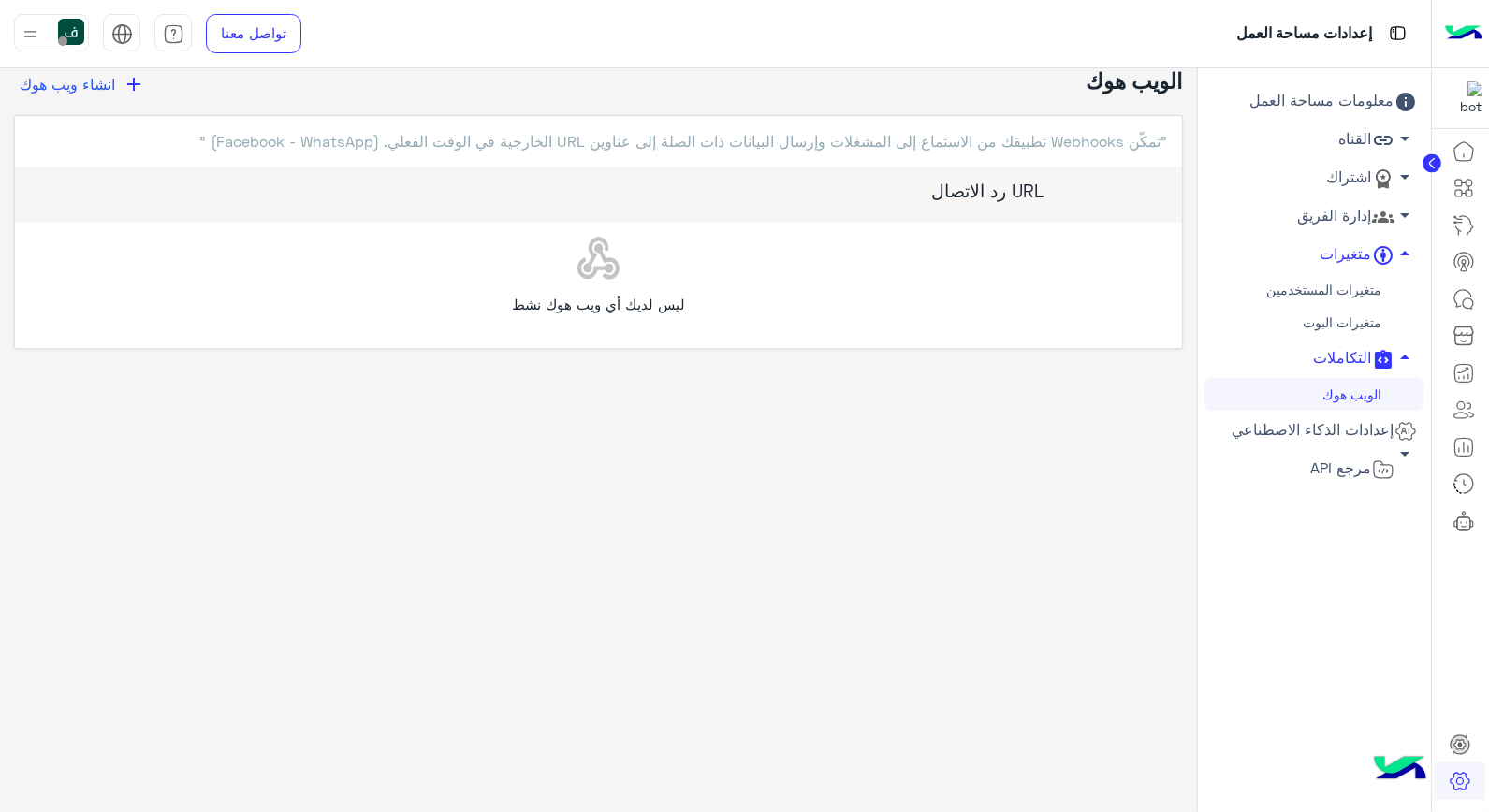
click at [1353, 144] on link "القناه arrow_drop_down" at bounding box center [1314, 139] width 219 height 38
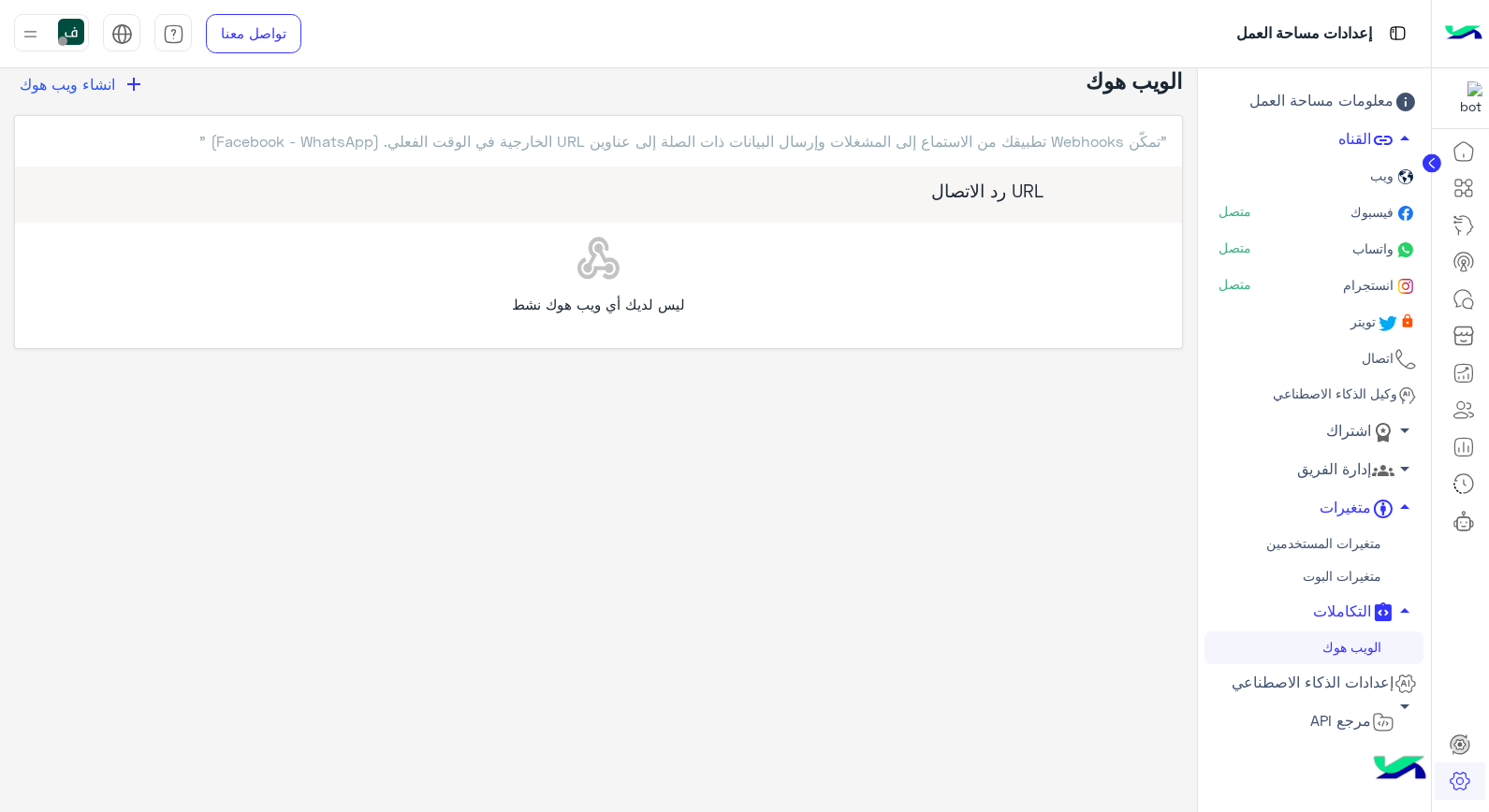
click at [1373, 245] on span "واتساب" at bounding box center [1372, 248] width 45 height 16
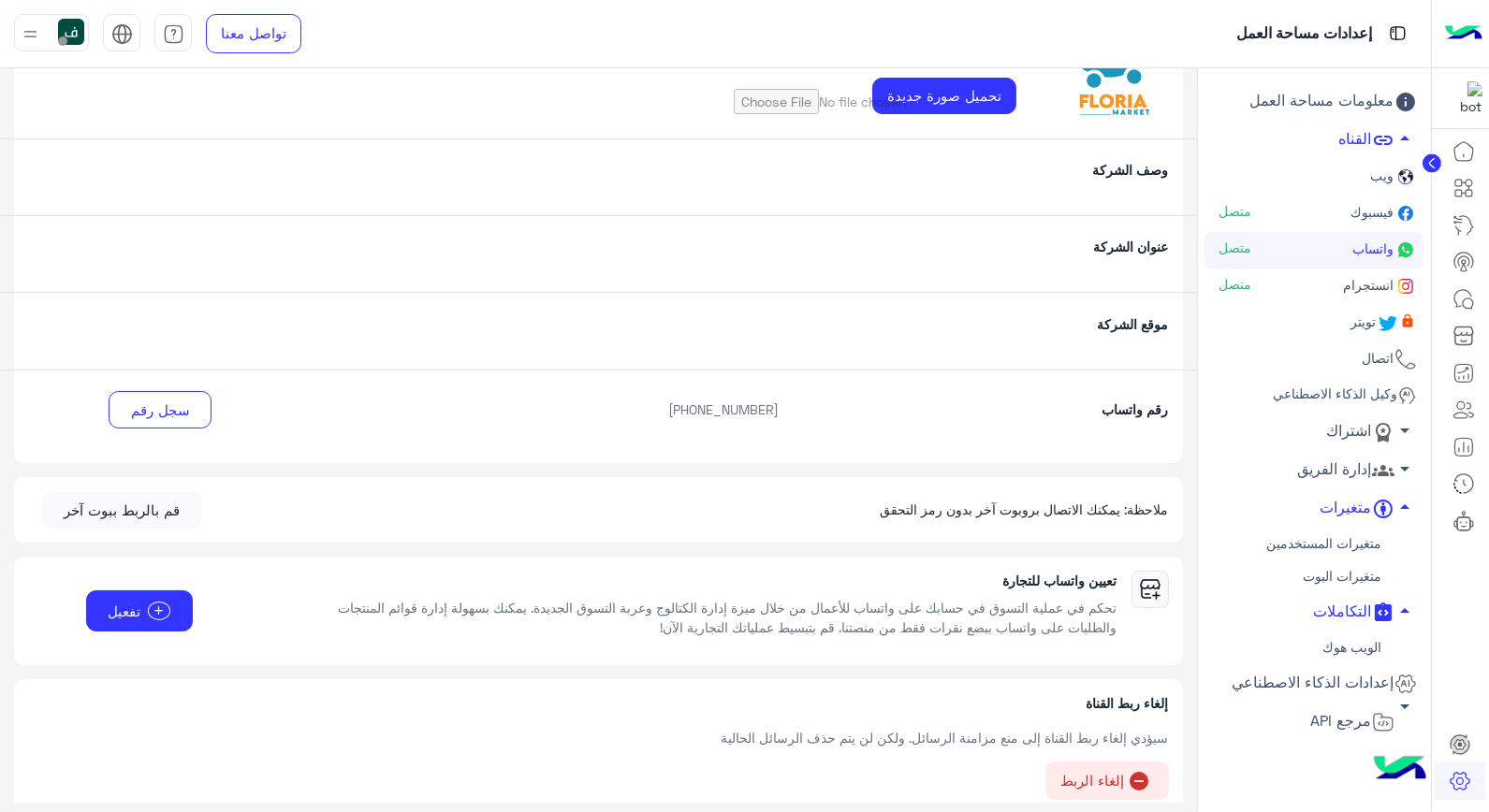
scroll to position [200, 0]
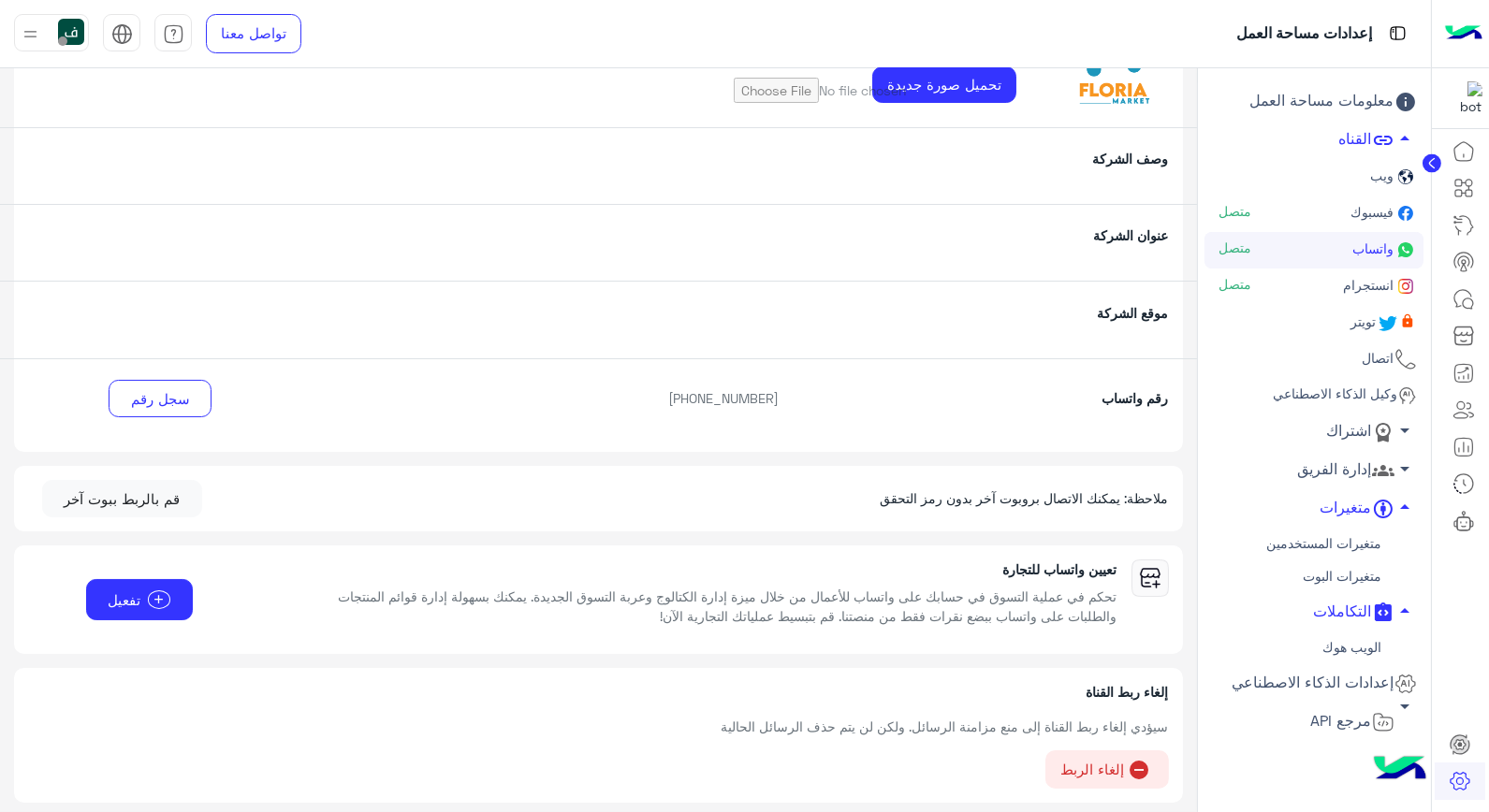
click at [1371, 668] on link "إعدادات الذكاء الاصطناعي arrow_drop_down" at bounding box center [1314, 683] width 219 height 38
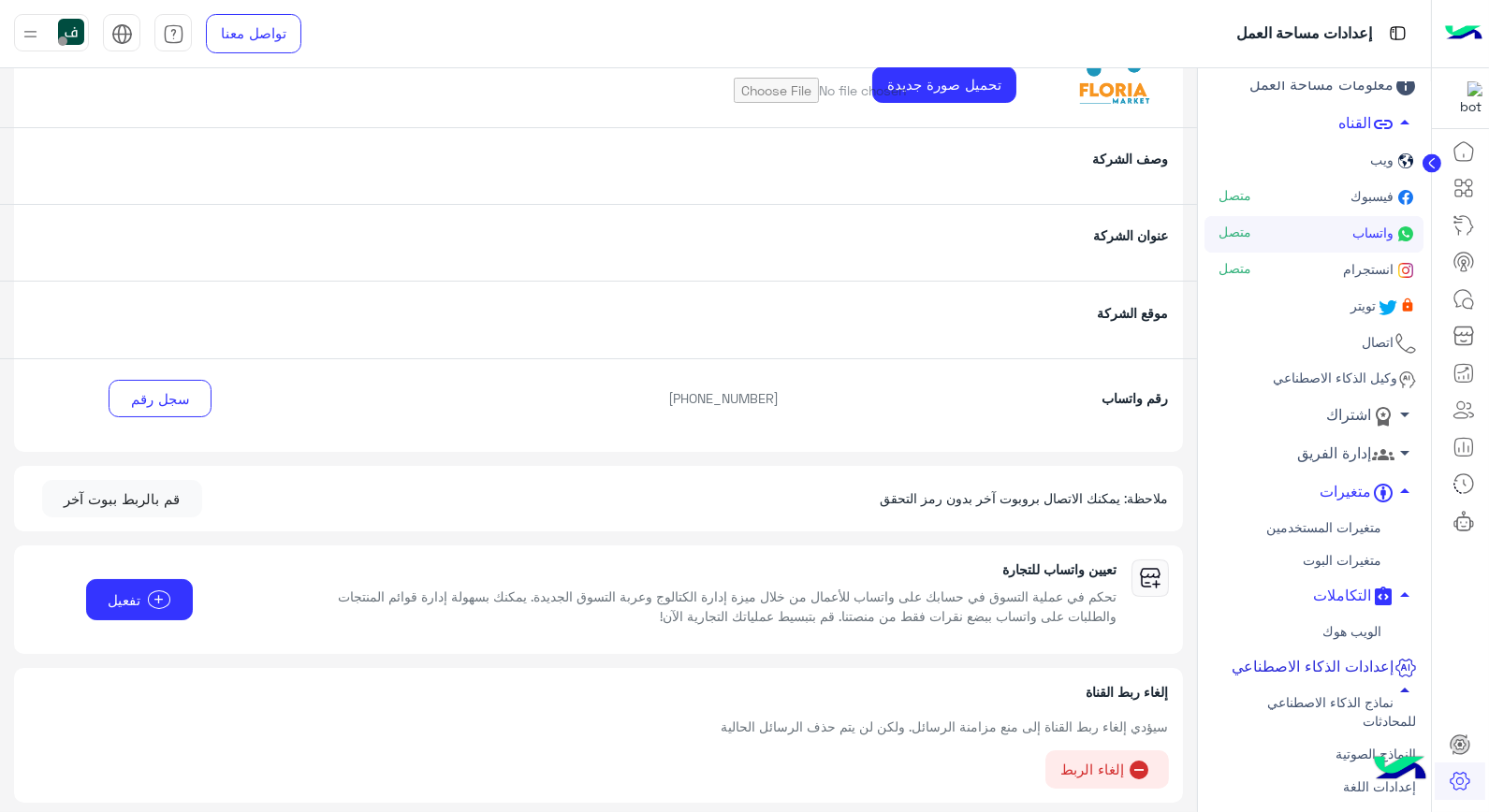
scroll to position [44, 0]
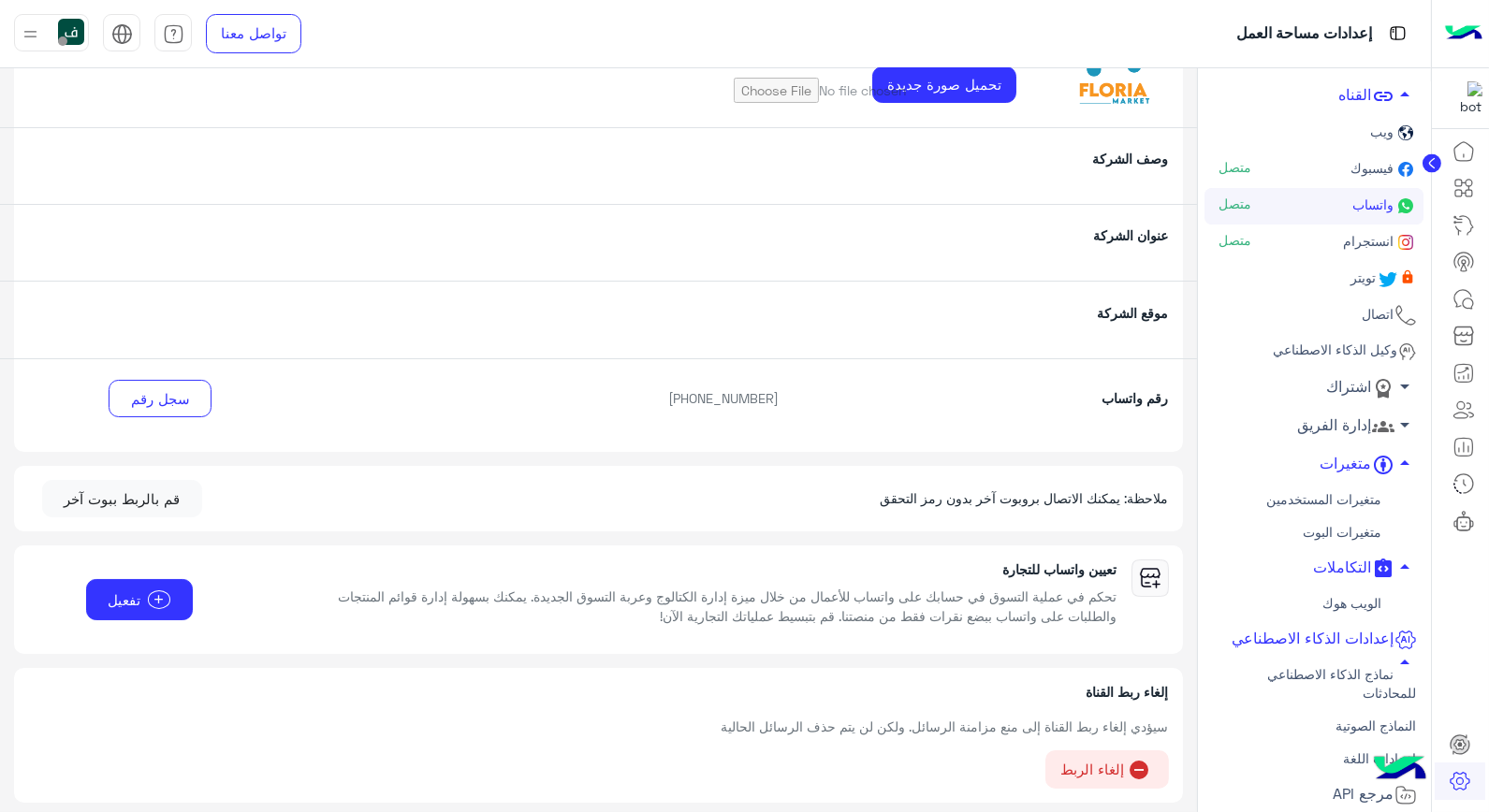
click at [1354, 751] on link "إعدادات اللغة" at bounding box center [1314, 759] width 219 height 33
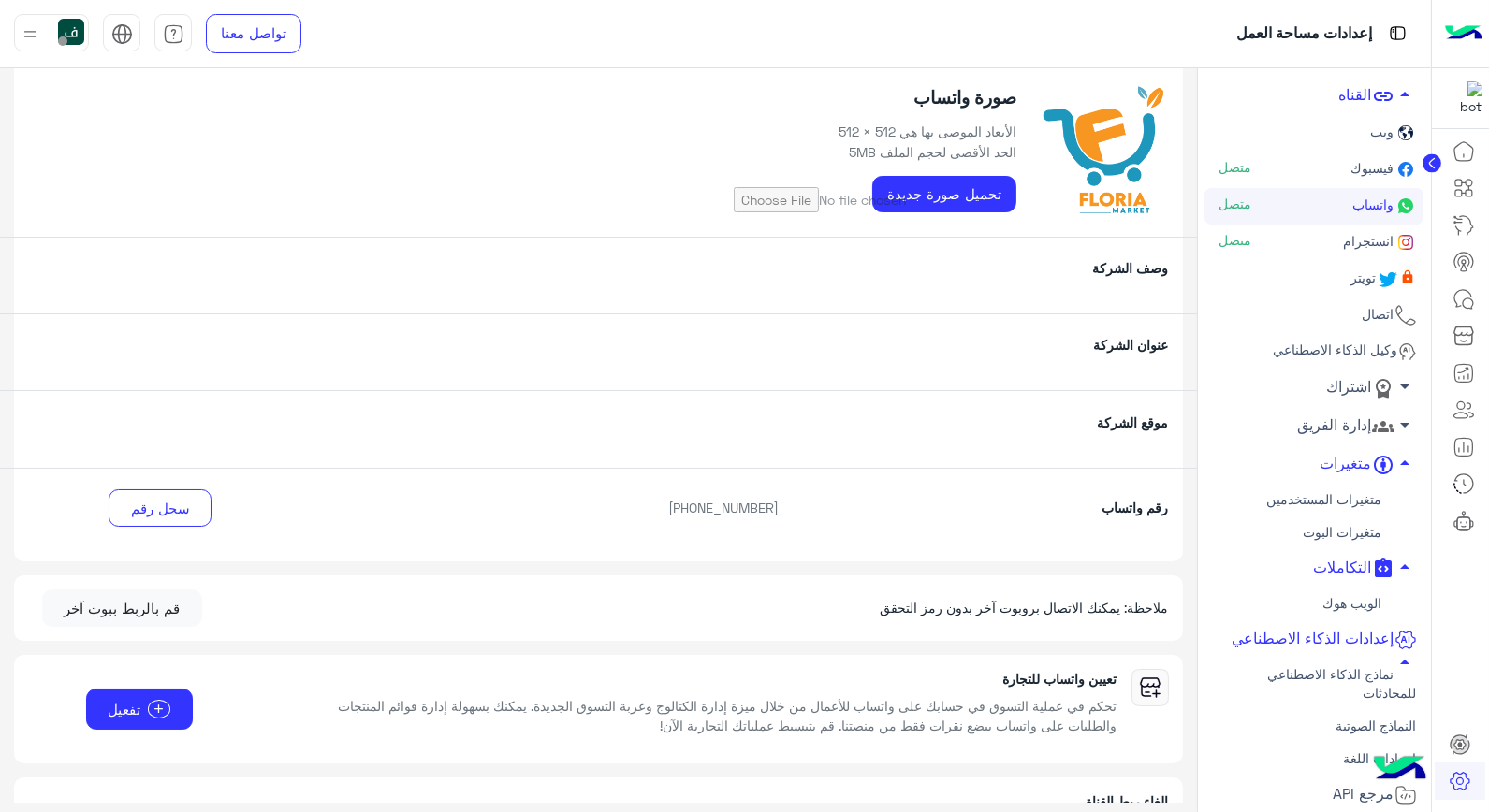
scroll to position [90, 0]
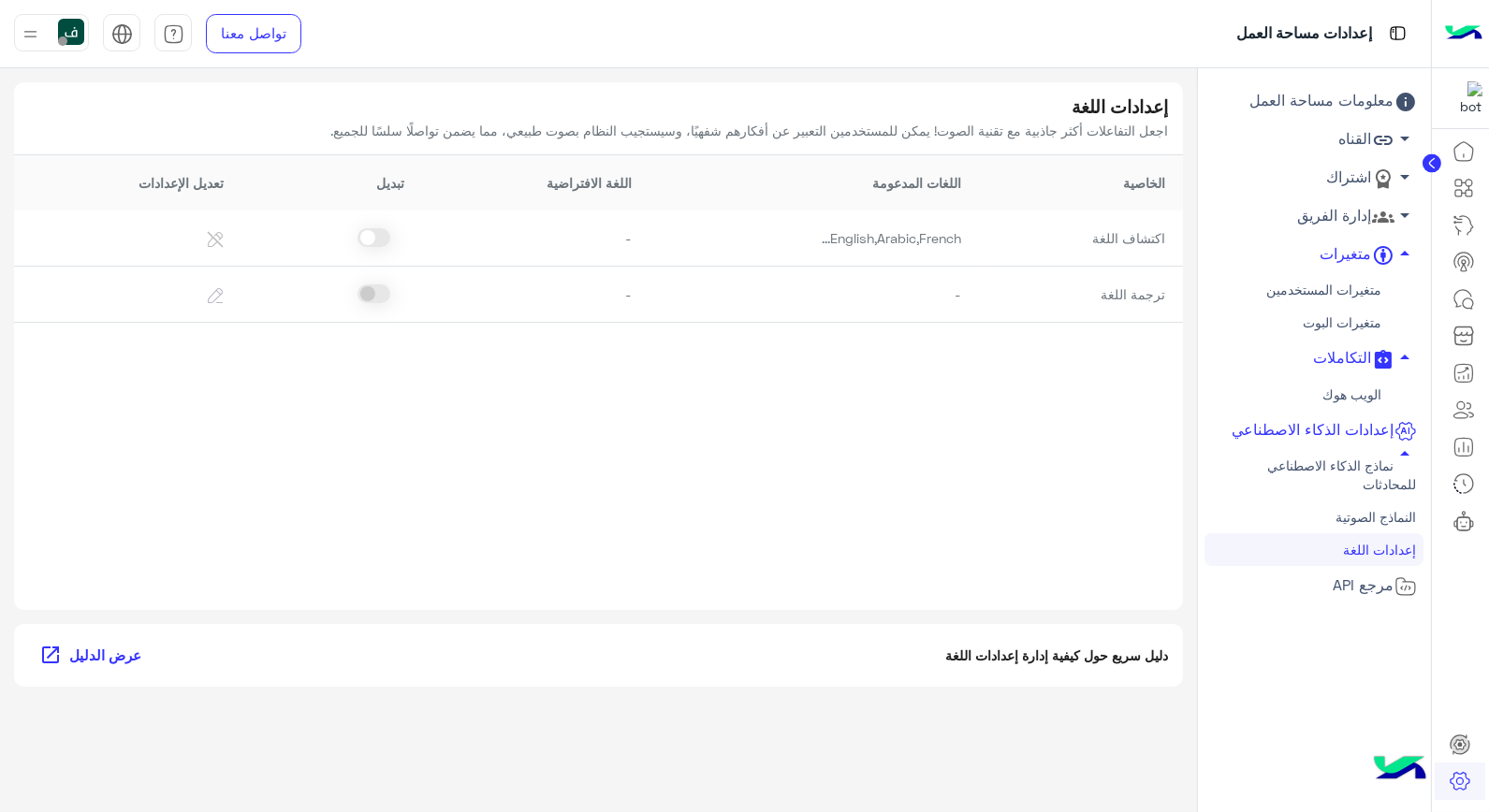
click at [44, 32] on div at bounding box center [51, 32] width 75 height 37
click at [211, 414] on span "تسجيل الخروج" at bounding box center [168, 412] width 93 height 16
click at [194, 412] on link "تسجيل الخروج" at bounding box center [168, 412] width 80 height 16
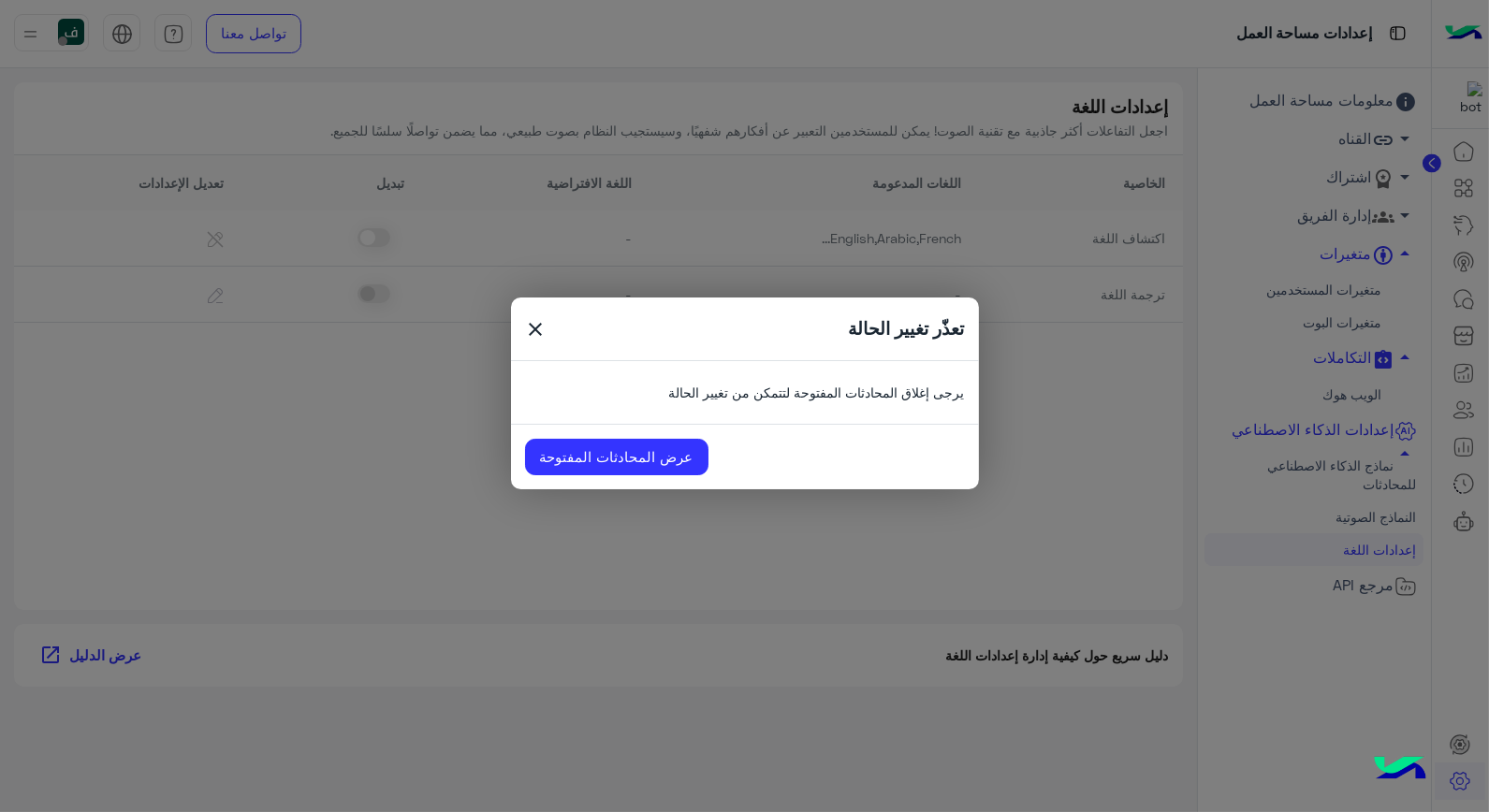
click at [531, 332] on span "close" at bounding box center [536, 332] width 22 height 28
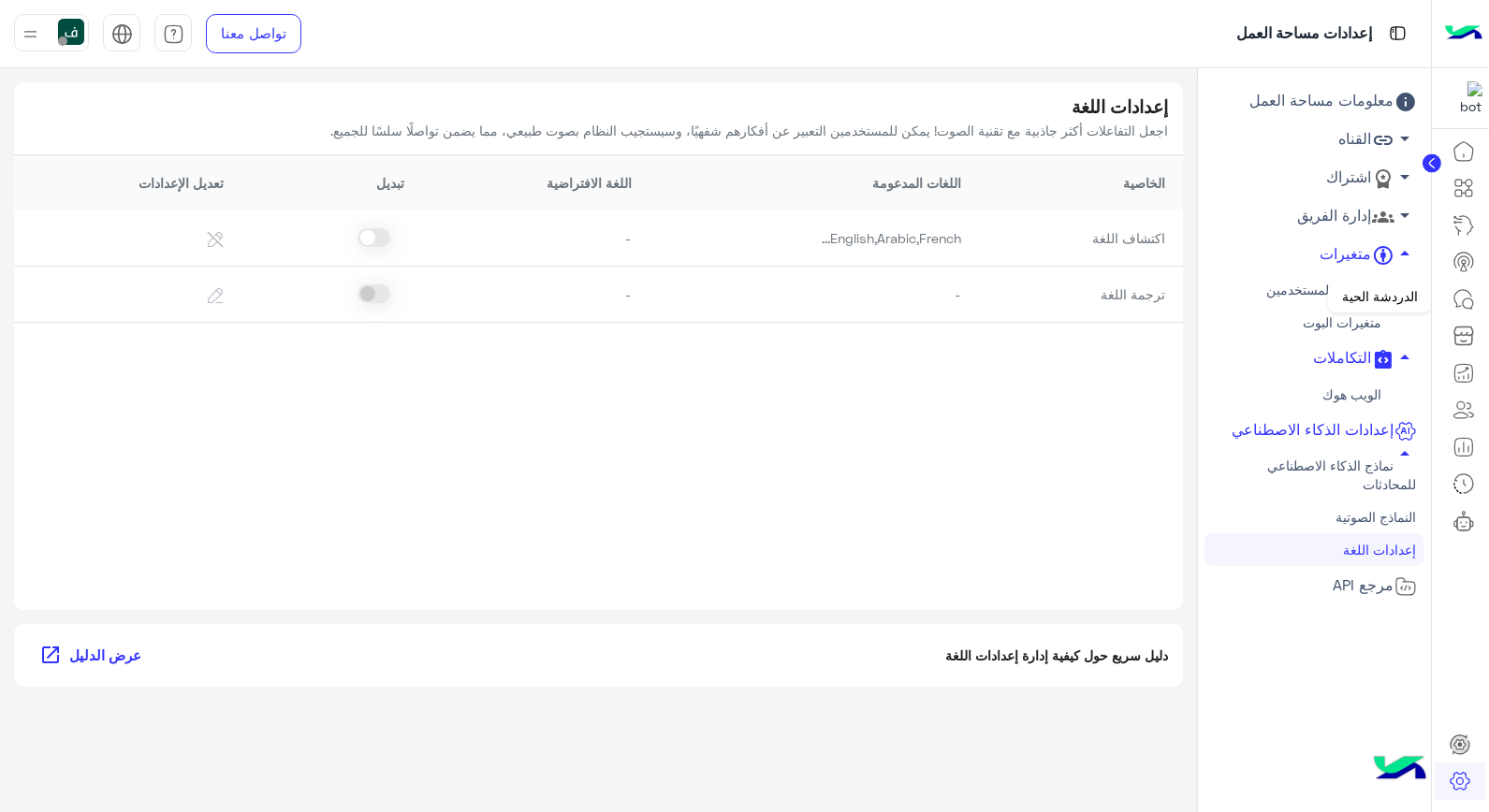
click at [1467, 301] on icon at bounding box center [1463, 299] width 22 height 22
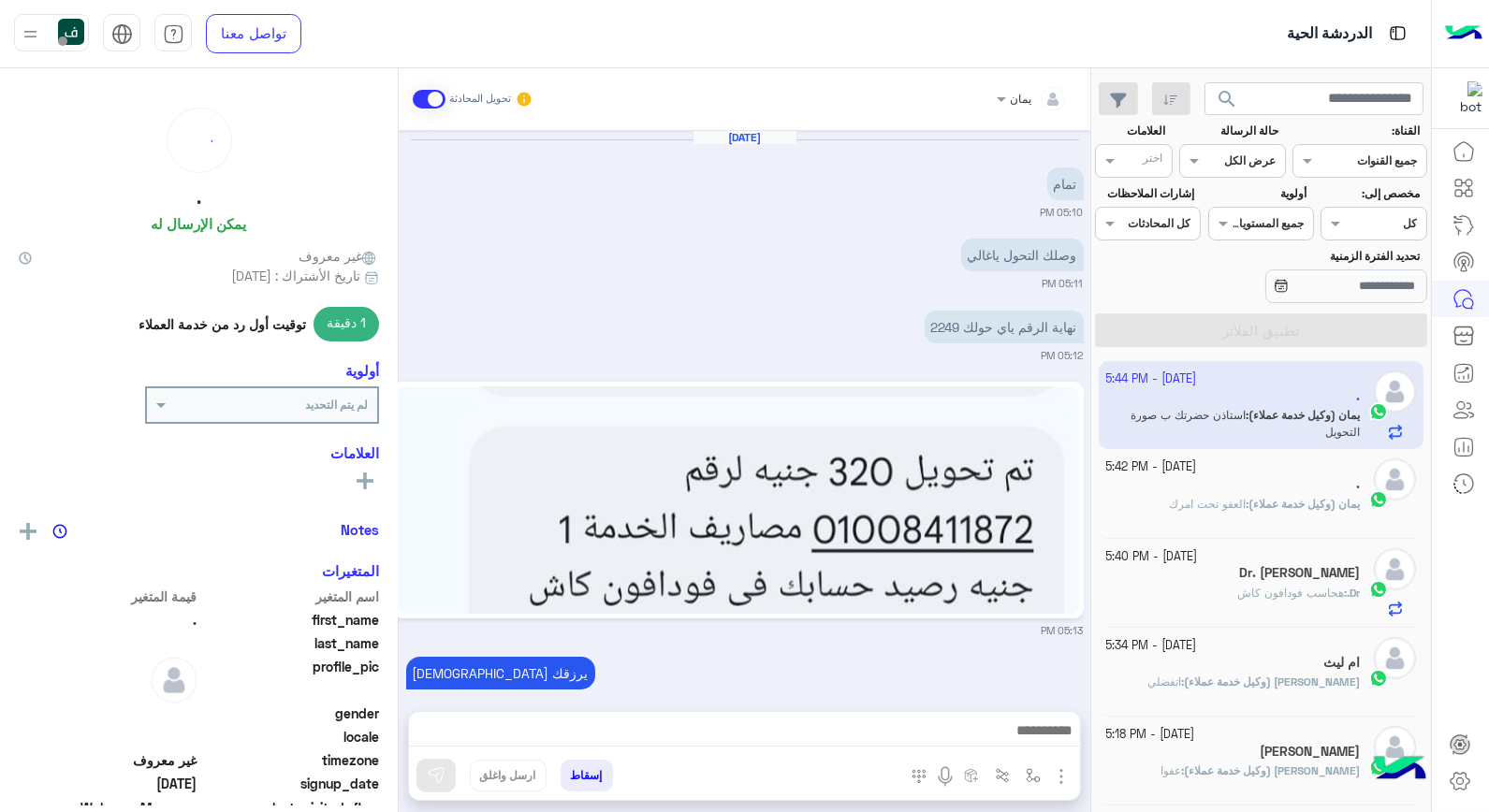
scroll to position [1170, 0]
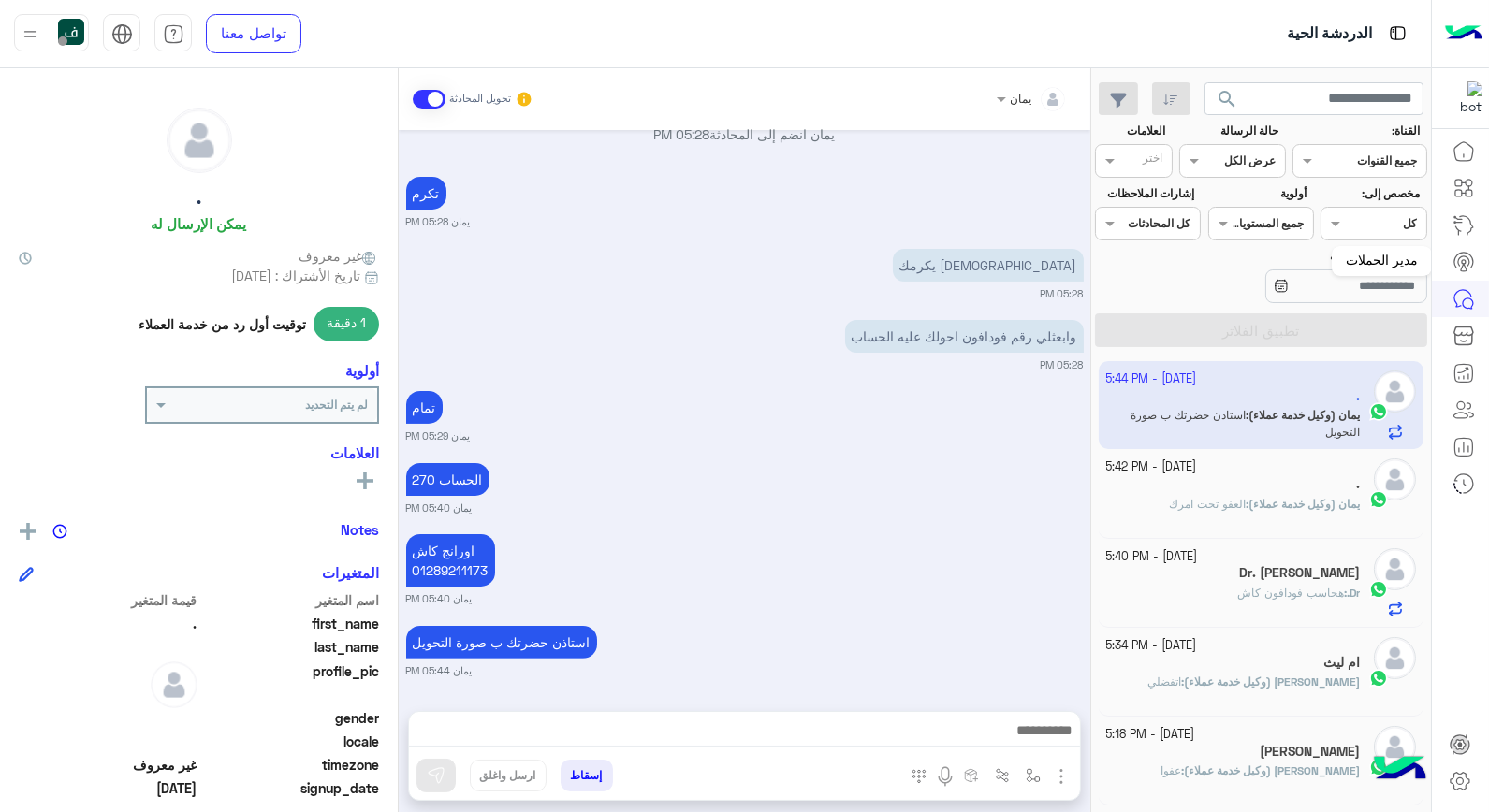
click at [1390, 243] on mat-tooltip-component "مدير الحملات" at bounding box center [1381, 261] width 100 height 56
click at [34, 28] on img at bounding box center [30, 34] width 23 height 23
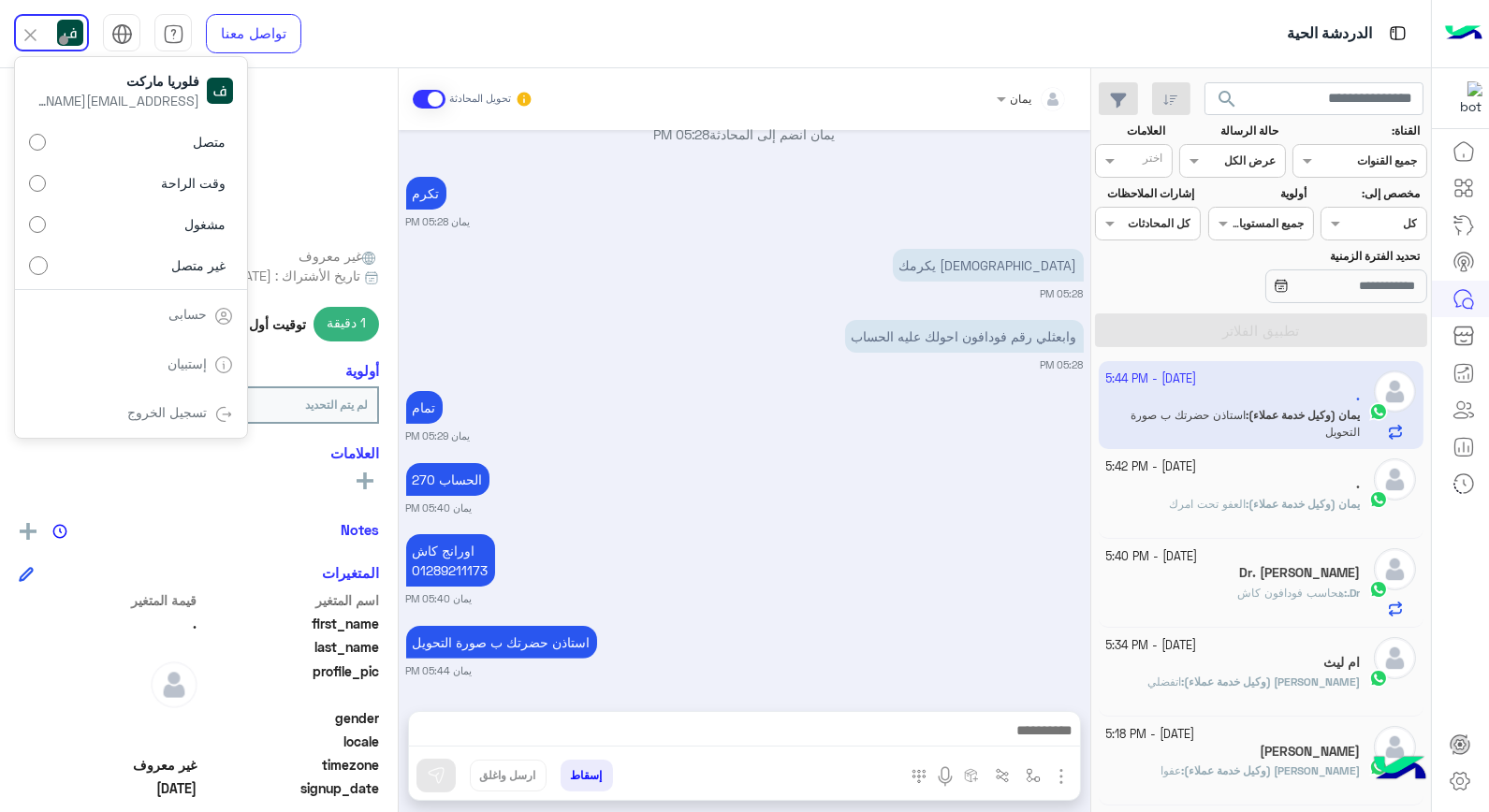
click at [182, 416] on link "تسجيل الخروج" at bounding box center [168, 412] width 80 height 16
